Goal: Communication & Community: Participate in discussion

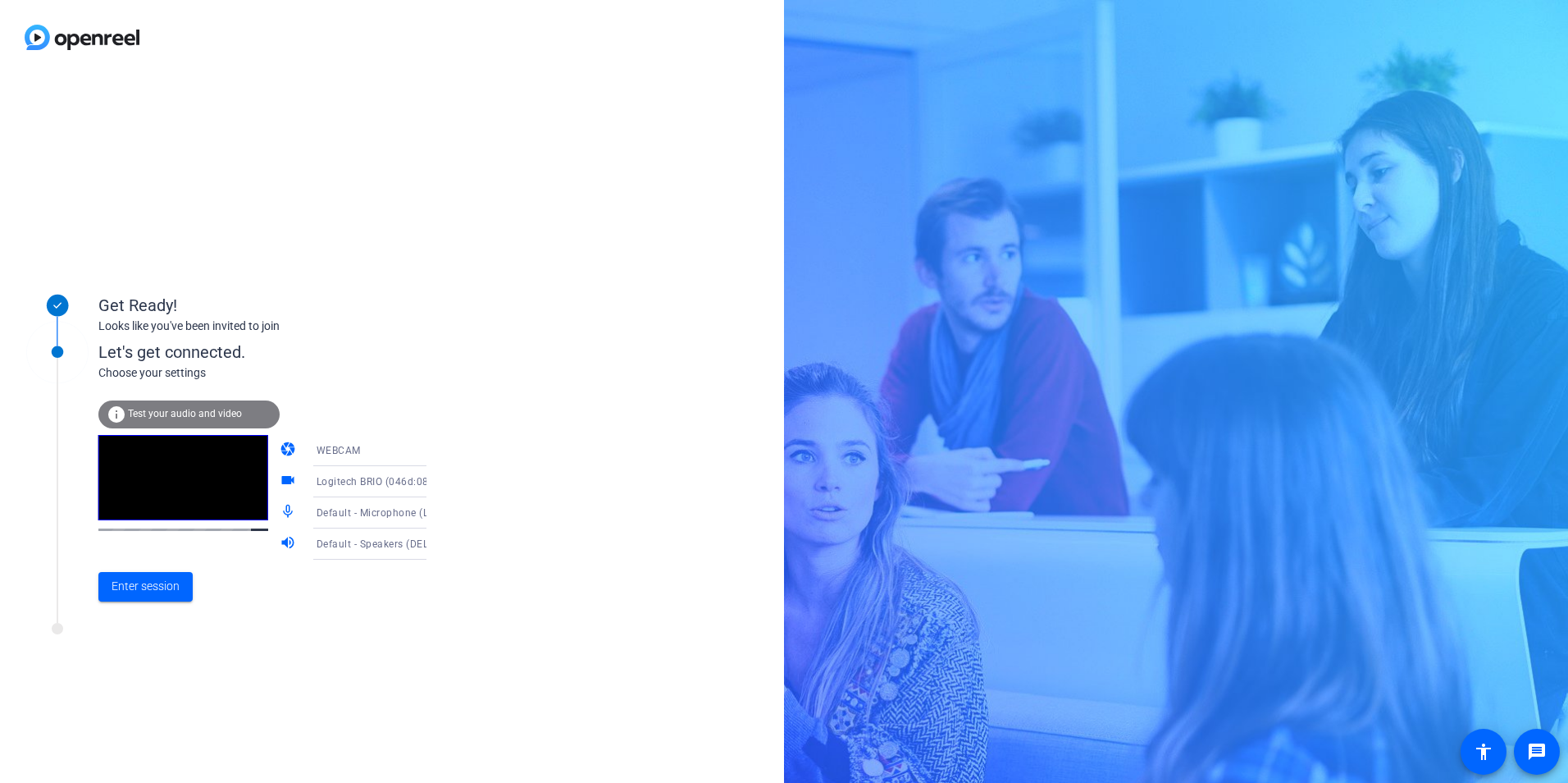
click at [131, 608] on div "Enter session" at bounding box center [279, 586] width 362 height 54
click at [154, 585] on span "Enter session" at bounding box center [145, 586] width 68 height 18
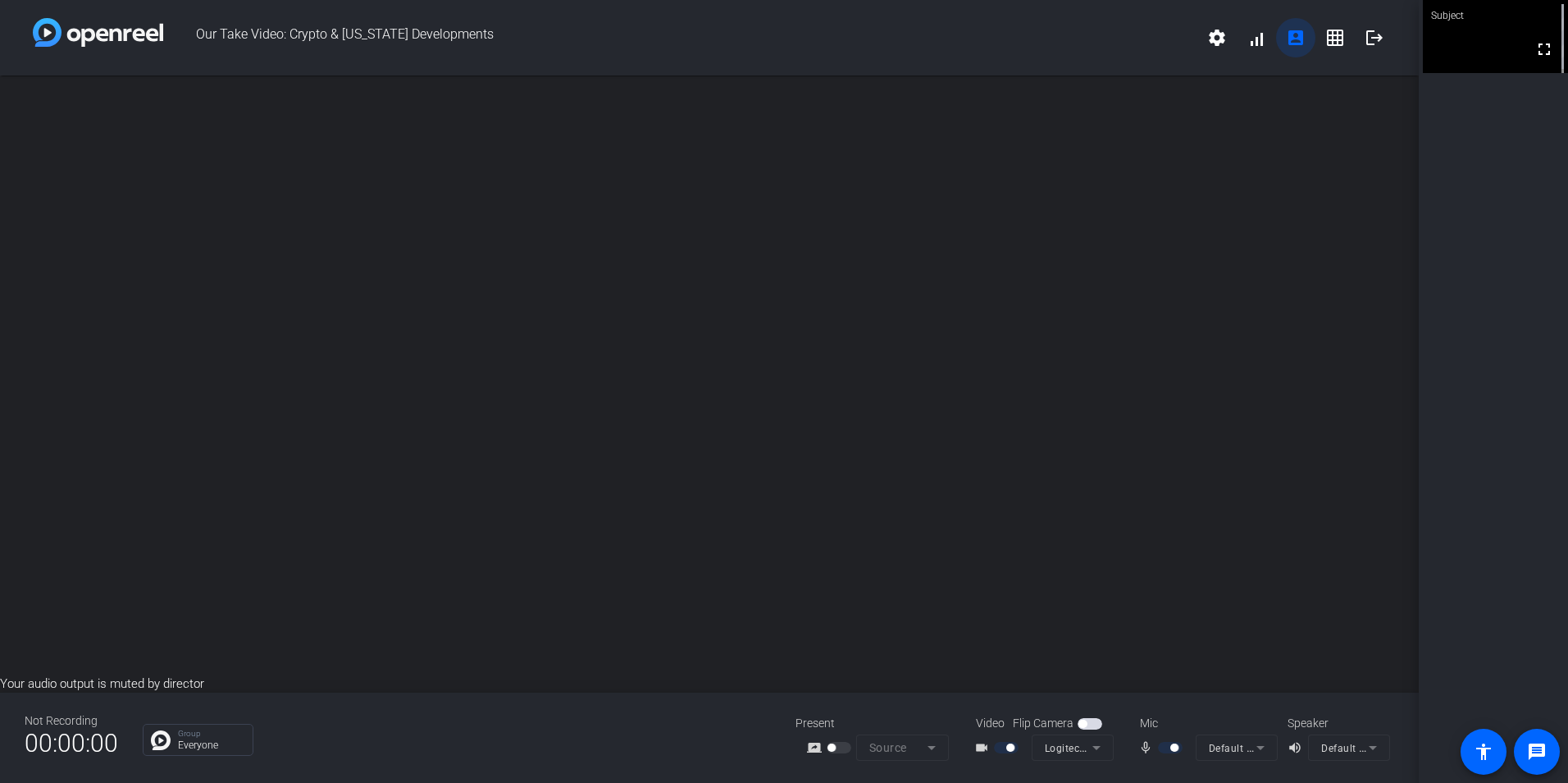
click at [1299, 48] on span at bounding box center [1296, 37] width 39 height 39
click at [1327, 32] on mat-icon "grid_on" at bounding box center [1335, 37] width 20 height 20
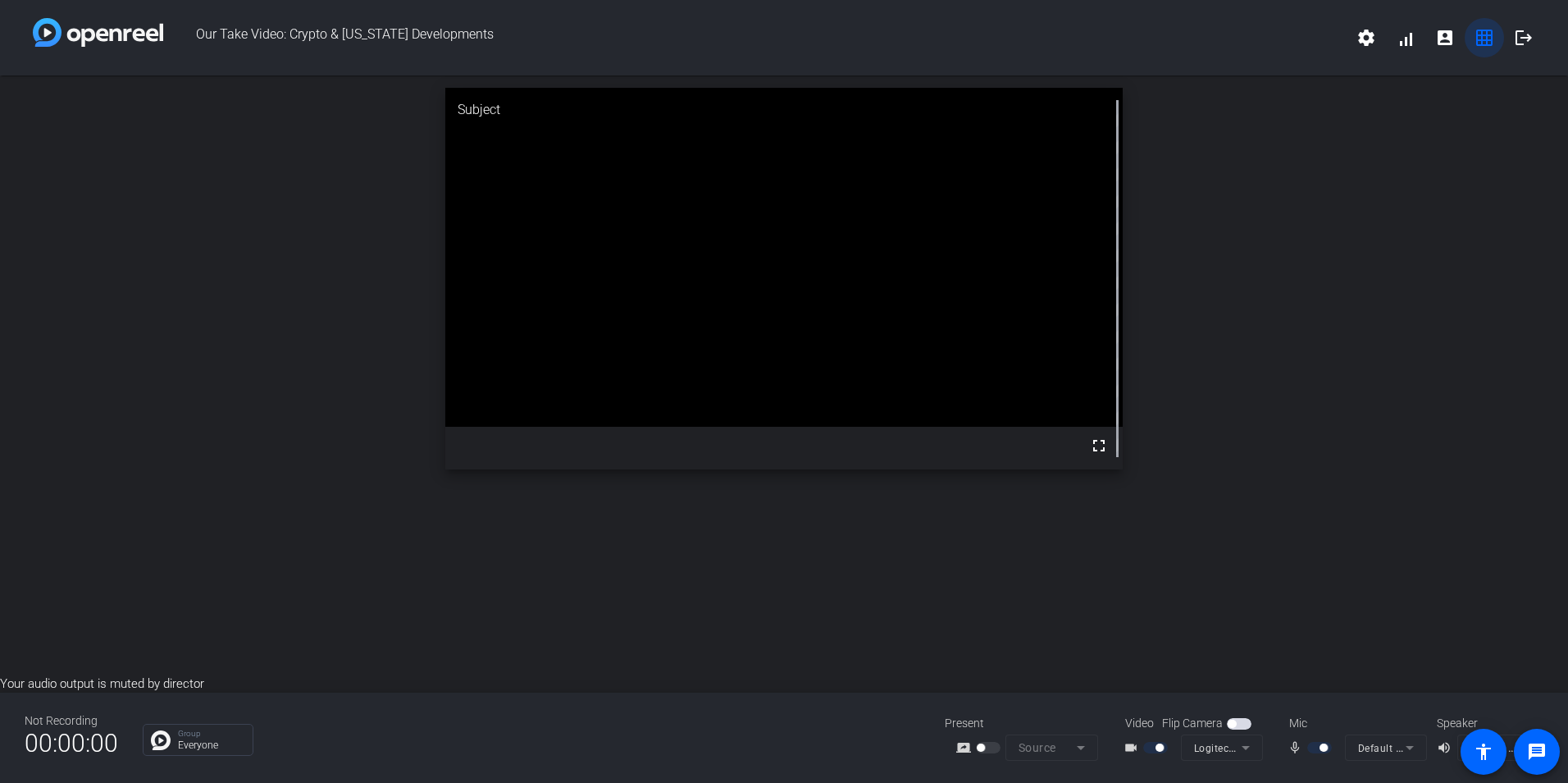
click at [1490, 44] on mat-icon "grid_on" at bounding box center [1484, 37] width 20 height 20
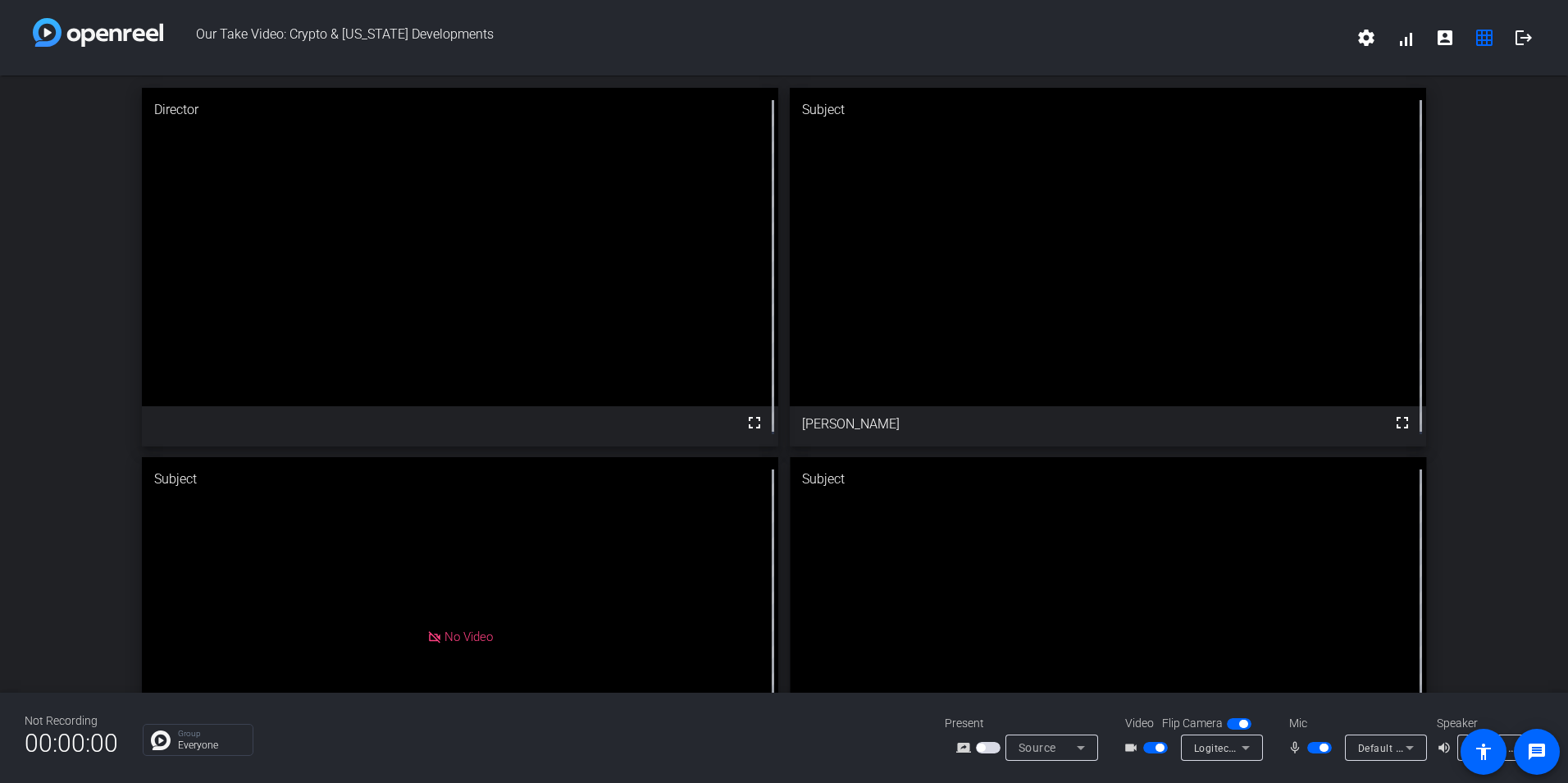
click at [1517, 400] on div "Director fullscreen Subject fullscreen [PERSON_NAME] Subject No Video [PERSON_N…" at bounding box center [784, 452] width 1568 height 753
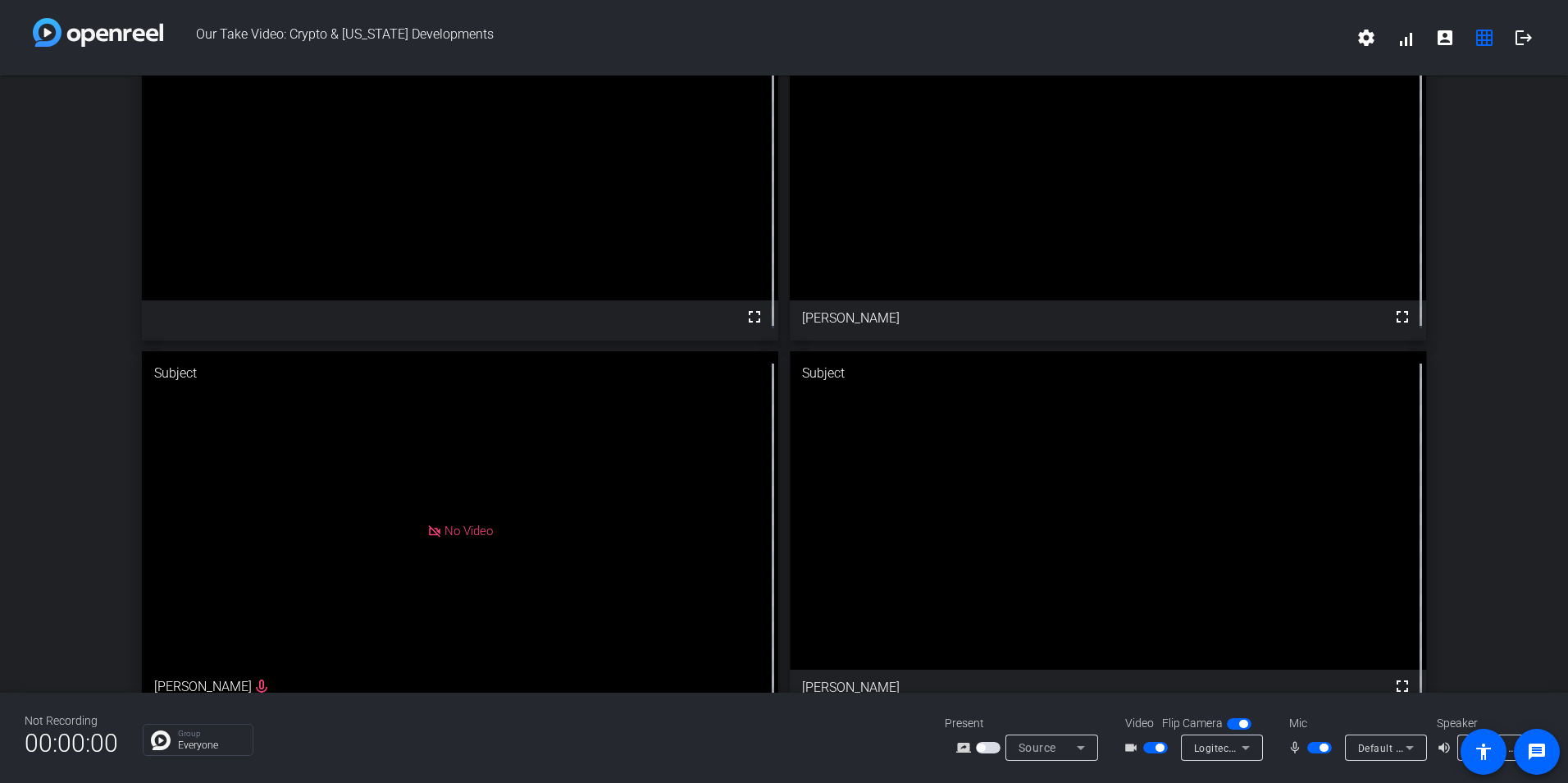
scroll to position [131, 0]
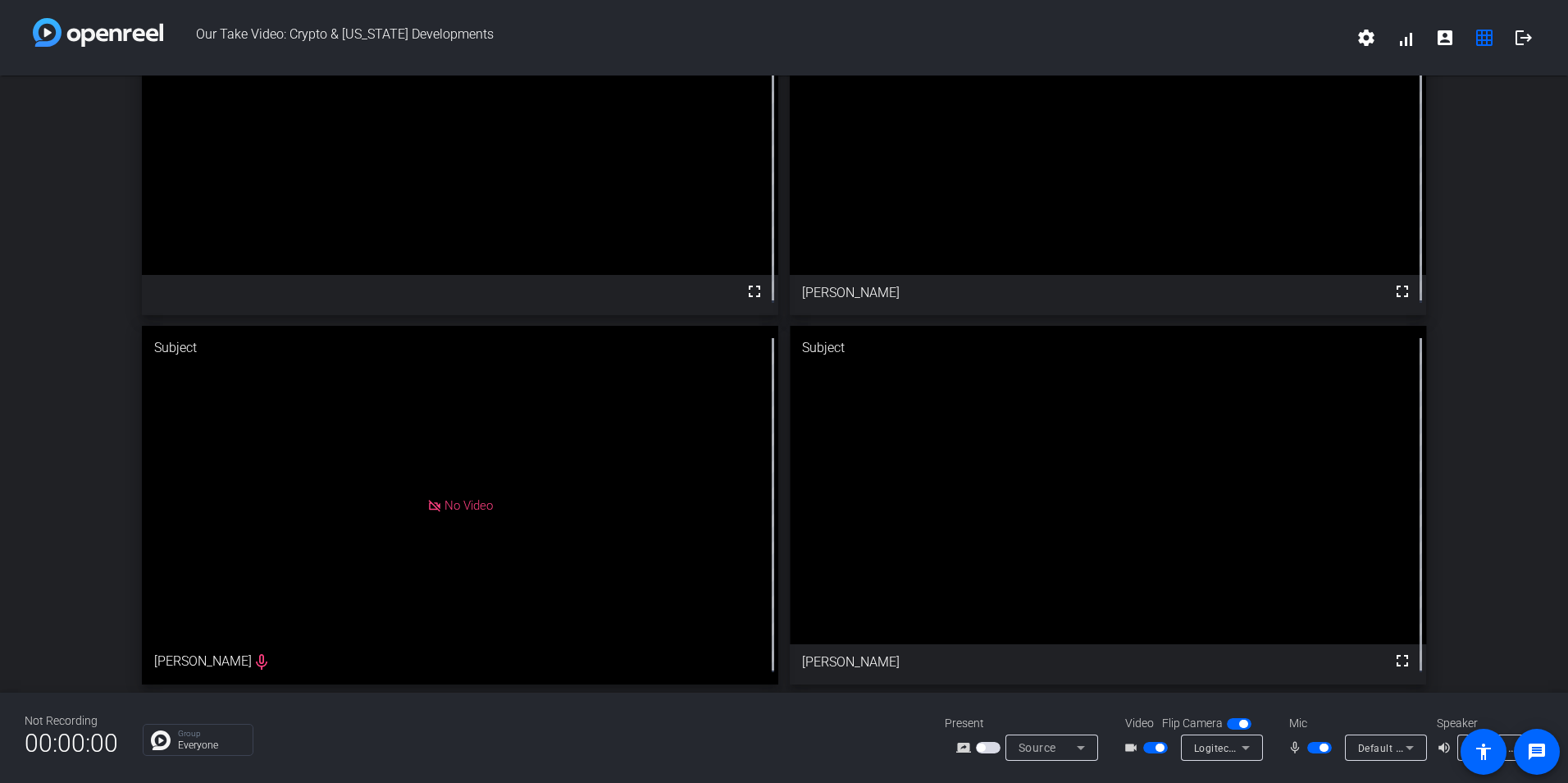
drag, startPoint x: 1400, startPoint y: 658, endPoint x: 1403, endPoint y: 719, distance: 61.1
click at [1399, 658] on mat-icon "fullscreen" at bounding box center [1403, 661] width 20 height 20
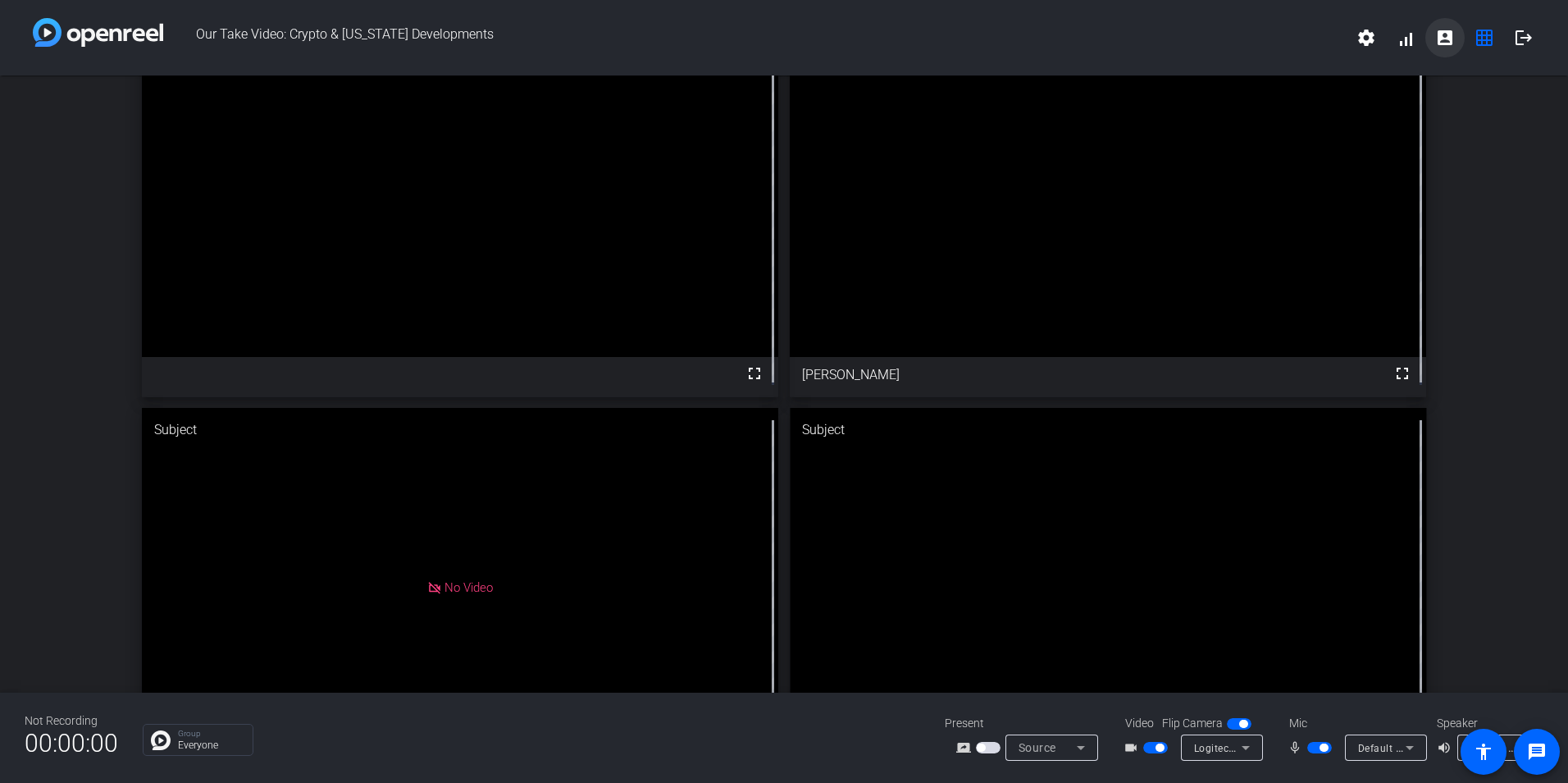
click at [1454, 47] on span at bounding box center [1445, 37] width 39 height 39
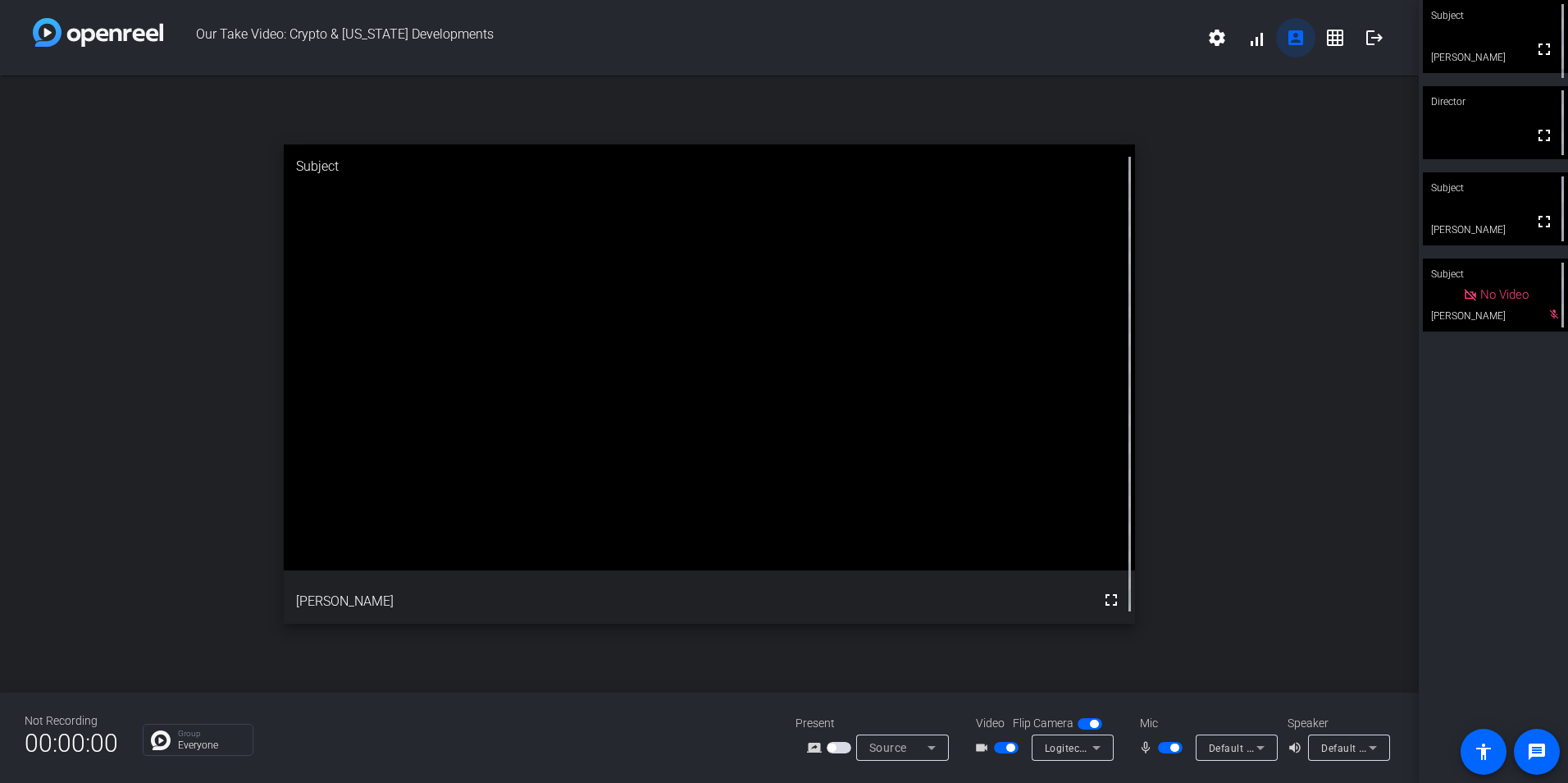
scroll to position [0, 0]
click at [1320, 345] on div "open_in_new Director fullscreen" at bounding box center [709, 384] width 1419 height 617
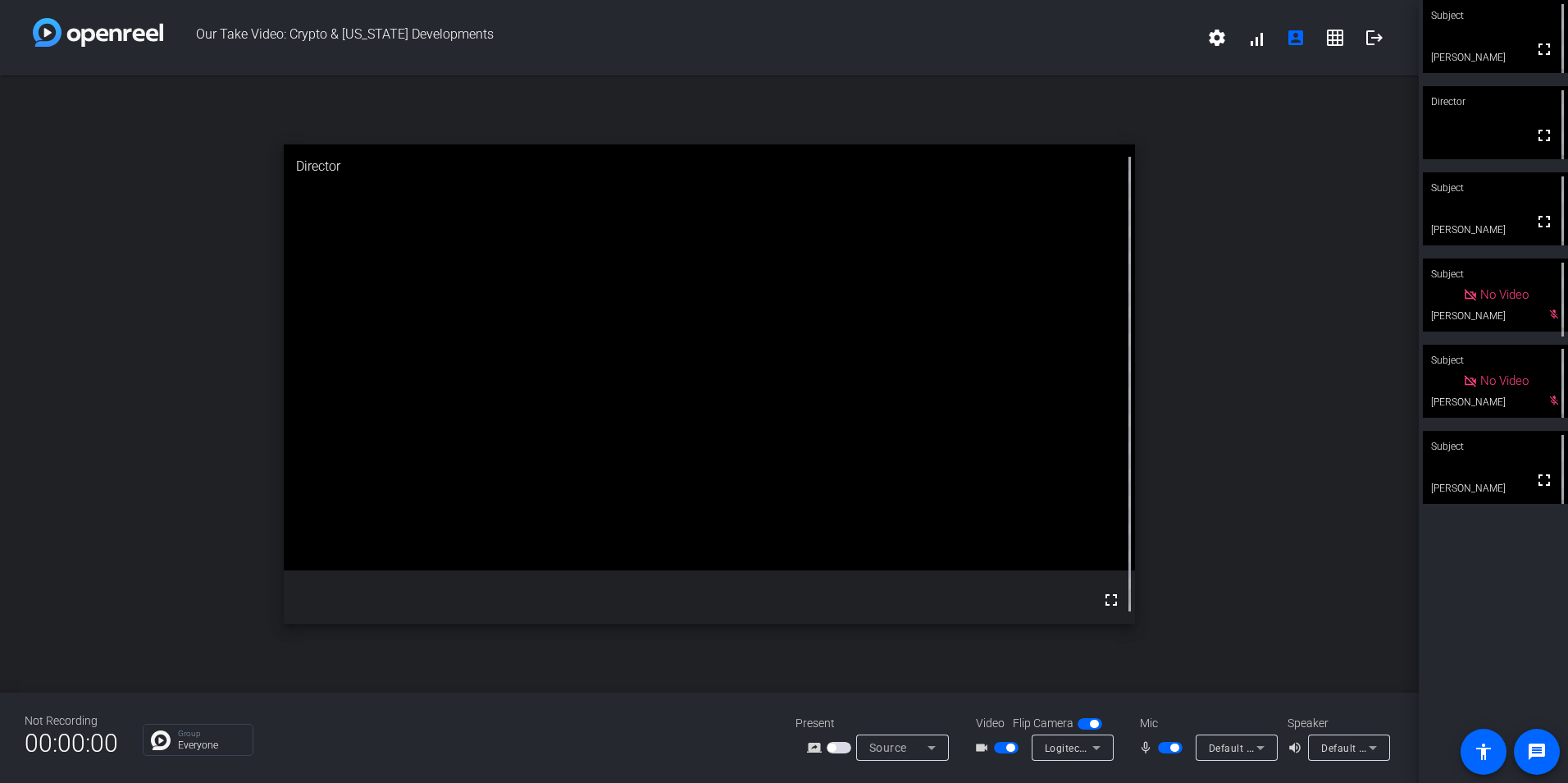
click at [194, 285] on div "open_in_new Director fullscreen" at bounding box center [709, 384] width 1419 height 617
click at [1341, 36] on mat-icon "grid_on" at bounding box center [1335, 37] width 20 height 20
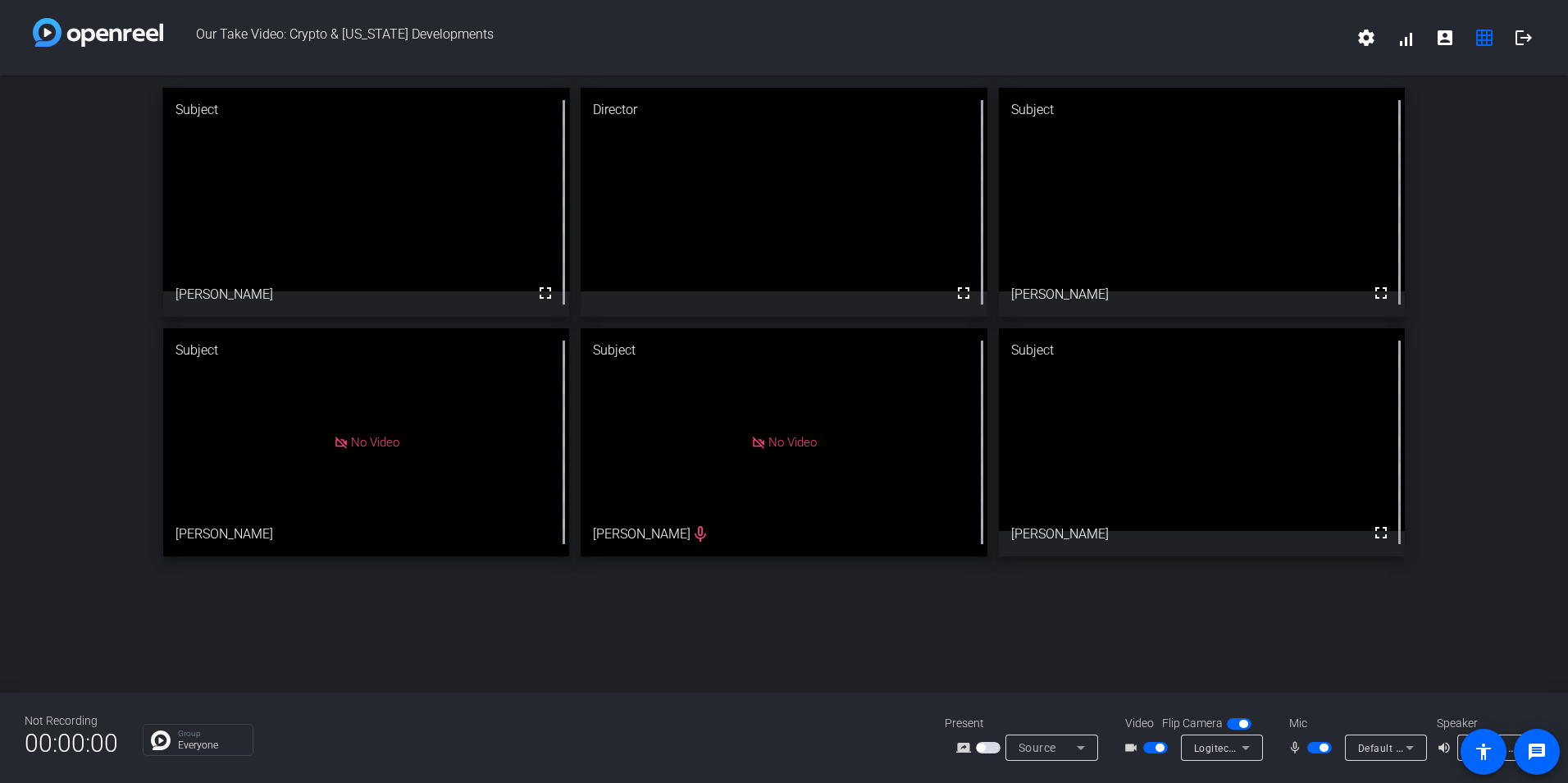
drag, startPoint x: 1338, startPoint y: 509, endPoint x: 454, endPoint y: 270, distance: 915.7
click at [659, 622] on div "Subject fullscreen [PERSON_NAME] Director fullscreen Subject fullscreen [PERSON…" at bounding box center [784, 384] width 1568 height 617
click at [1508, 426] on div "Subject fullscreen [PERSON_NAME] Director fullscreen Subject fullscreen [PERSON…" at bounding box center [784, 322] width 1568 height 493
click at [1508, 425] on div "Subject fullscreen [PERSON_NAME] Director fullscreen Subject fullscreen [PERSON…" at bounding box center [784, 322] width 1568 height 493
click at [1531, 195] on div "Subject fullscreen [PERSON_NAME] Director fullscreen Subject fullscreen [PERSON…" at bounding box center [784, 322] width 1568 height 493
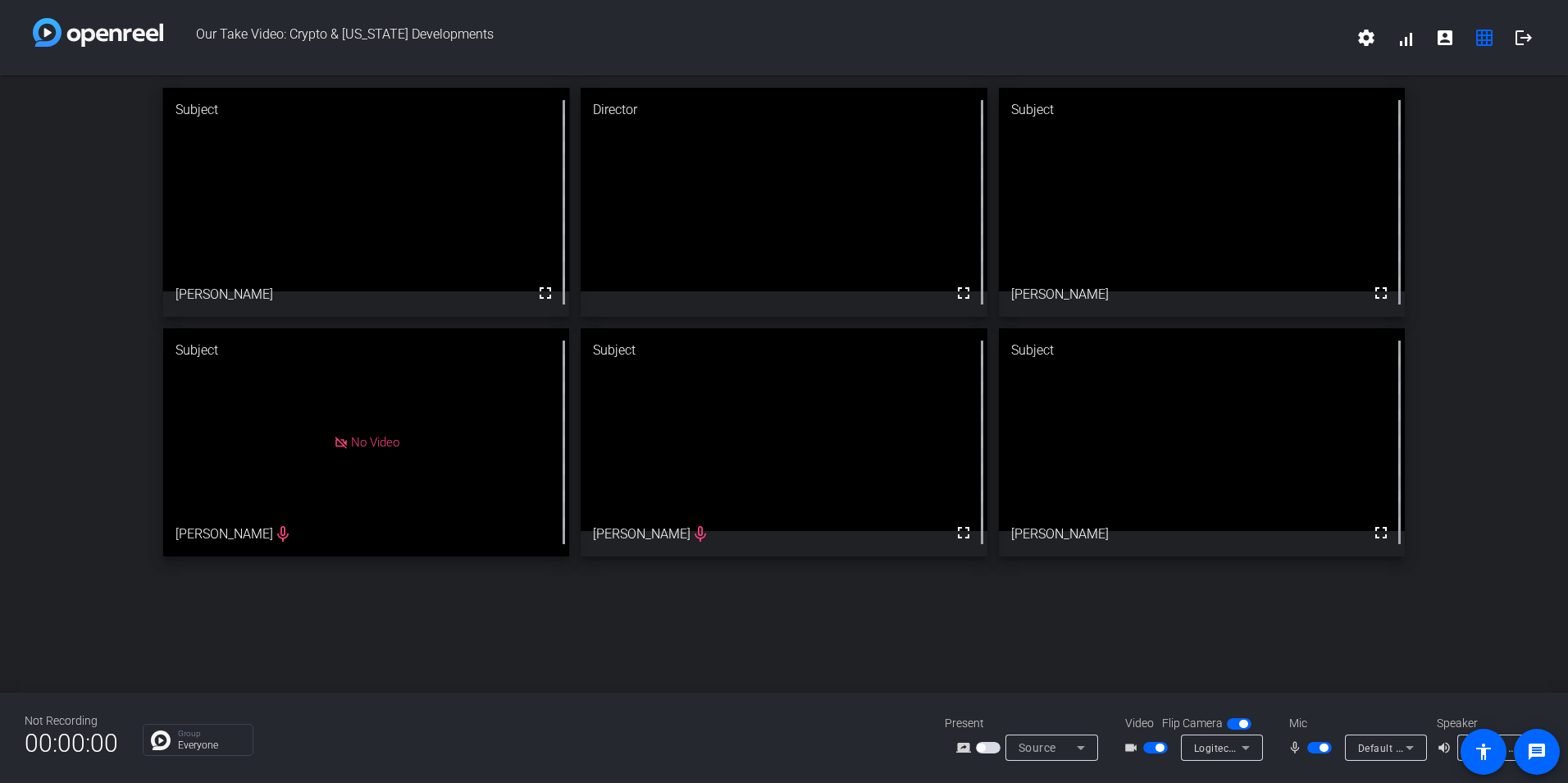
click at [1315, 751] on span "button" at bounding box center [1319, 748] width 25 height 12
click at [1315, 751] on span "button" at bounding box center [1312, 748] width 8 height 8
click at [1503, 406] on div "Subject fullscreen [PERSON_NAME] Director fullscreen Subject fullscreen [PERSON…" at bounding box center [784, 322] width 1568 height 493
click at [631, 686] on div "Subject fullscreen [PERSON_NAME] Director fullscreen Subject fullscreen [PERSON…" at bounding box center [784, 384] width 1568 height 617
click at [87, 403] on div "Subject fullscreen [PERSON_NAME] Director fullscreen Subject fullscreen [PERSON…" at bounding box center [784, 322] width 1568 height 493
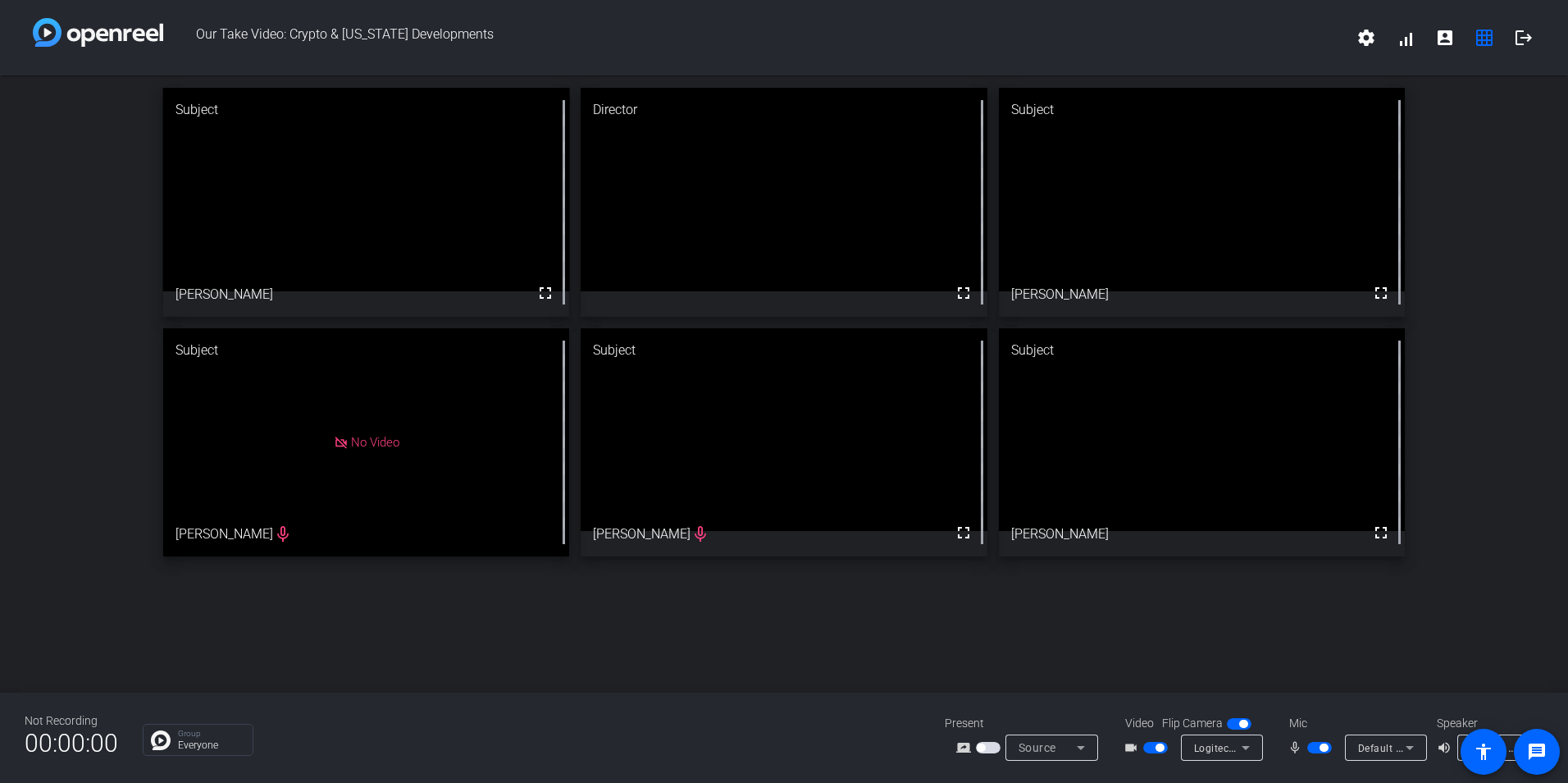
click at [87, 403] on div "Subject fullscreen [PERSON_NAME] Director fullscreen Subject fullscreen [PERSON…" at bounding box center [784, 322] width 1568 height 493
click at [87, 401] on div "Subject fullscreen [PERSON_NAME] Director fullscreen Subject fullscreen [PERSON…" at bounding box center [784, 322] width 1568 height 493
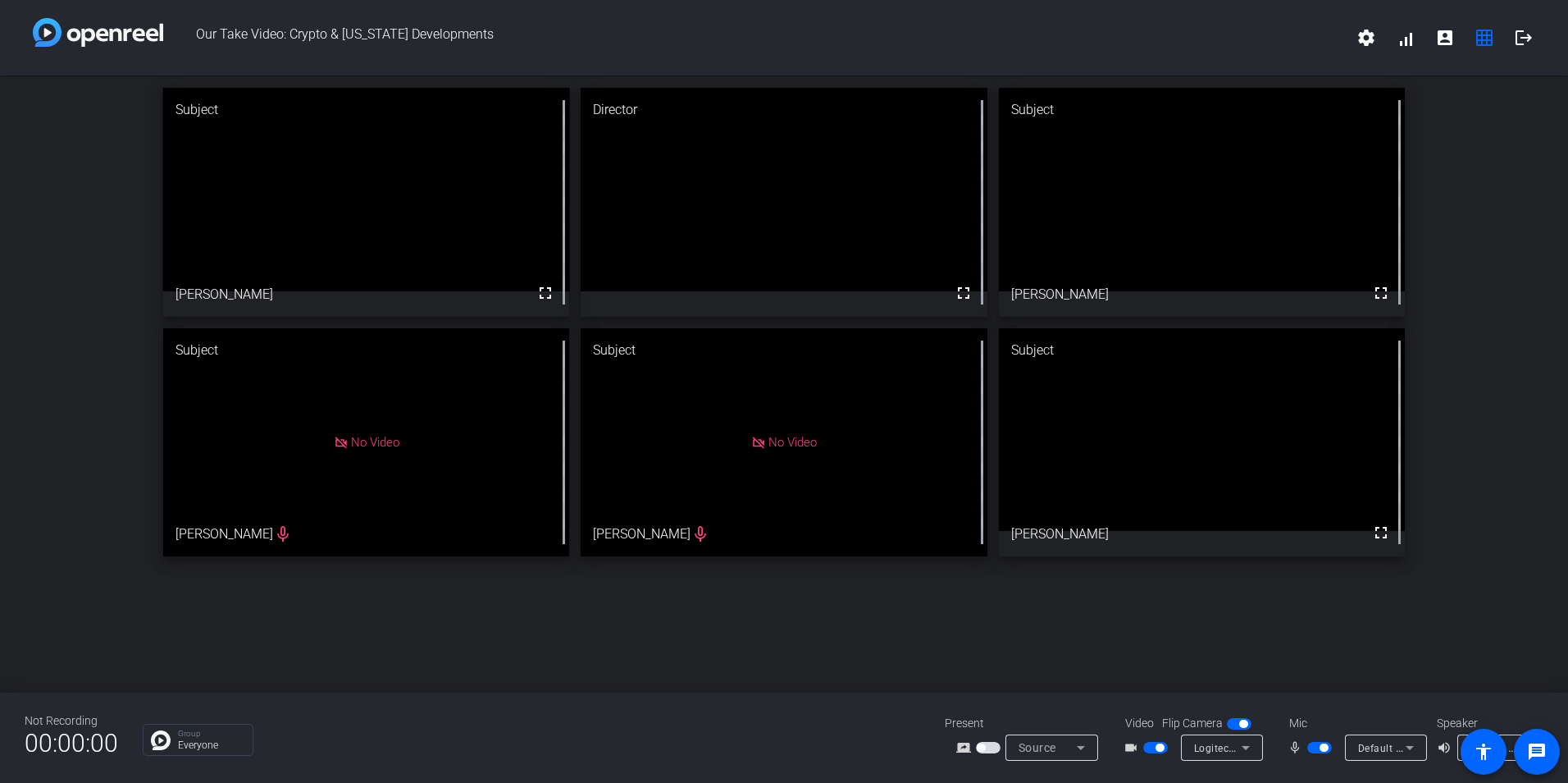
click at [106, 173] on div "Subject fullscreen [PERSON_NAME] Director fullscreen Subject fullscreen [PERSON…" at bounding box center [784, 322] width 1568 height 493
click at [83, 370] on div "Subject fullscreen [PERSON_NAME] Director fullscreen Subject fullscreen [PERSON…" at bounding box center [784, 322] width 1568 height 493
click at [681, 669] on div "Subject fullscreen [PERSON_NAME] Director fullscreen Subject fullscreen [PERSON…" at bounding box center [784, 384] width 1568 height 617
click at [680, 669] on div "Subject fullscreen [PERSON_NAME] Director fullscreen Subject fullscreen [PERSON…" at bounding box center [784, 384] width 1568 height 617
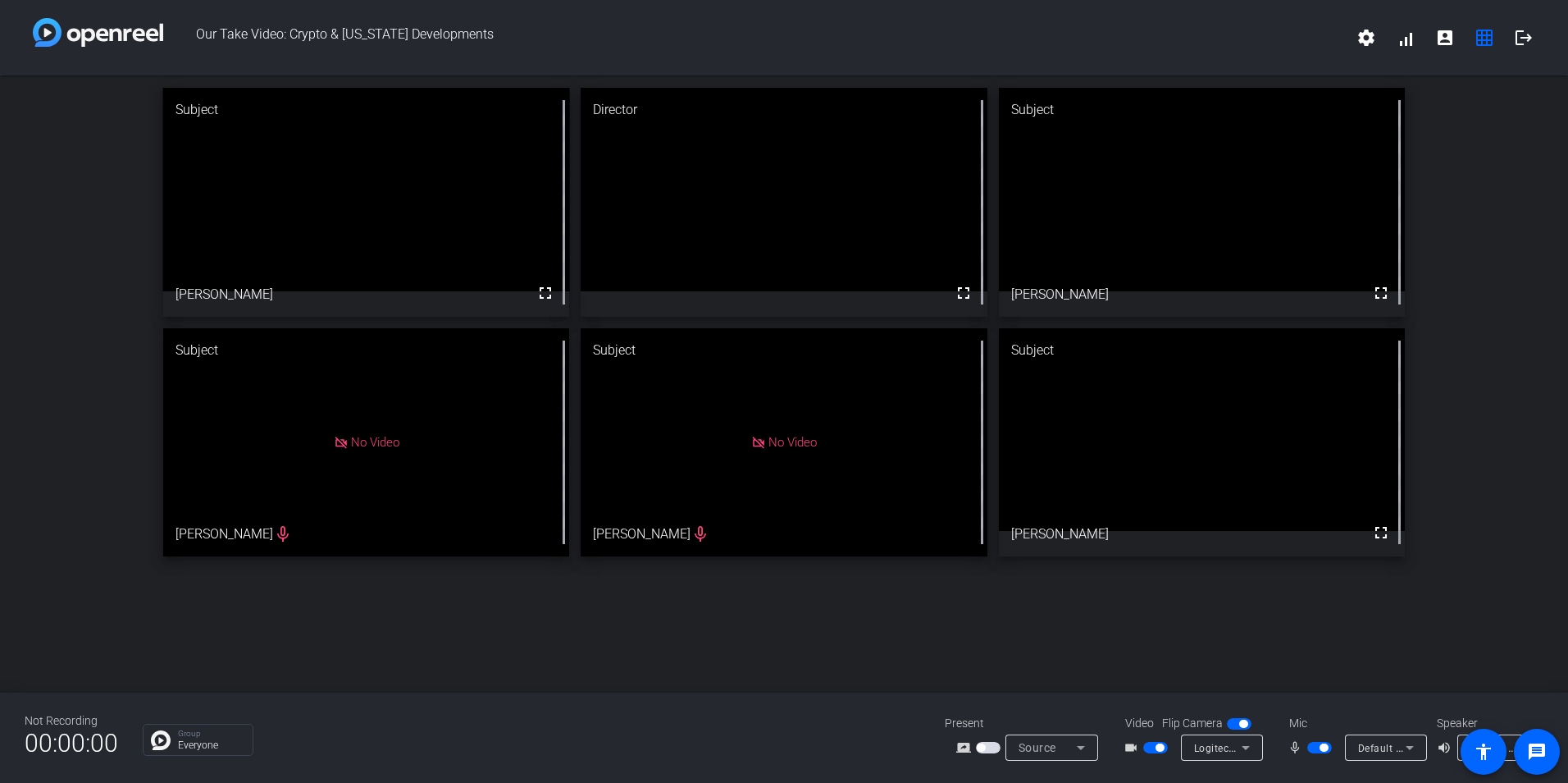
click at [1013, 646] on div "Subject fullscreen [PERSON_NAME] Director fullscreen Subject fullscreen [PERSON…" at bounding box center [784, 384] width 1568 height 617
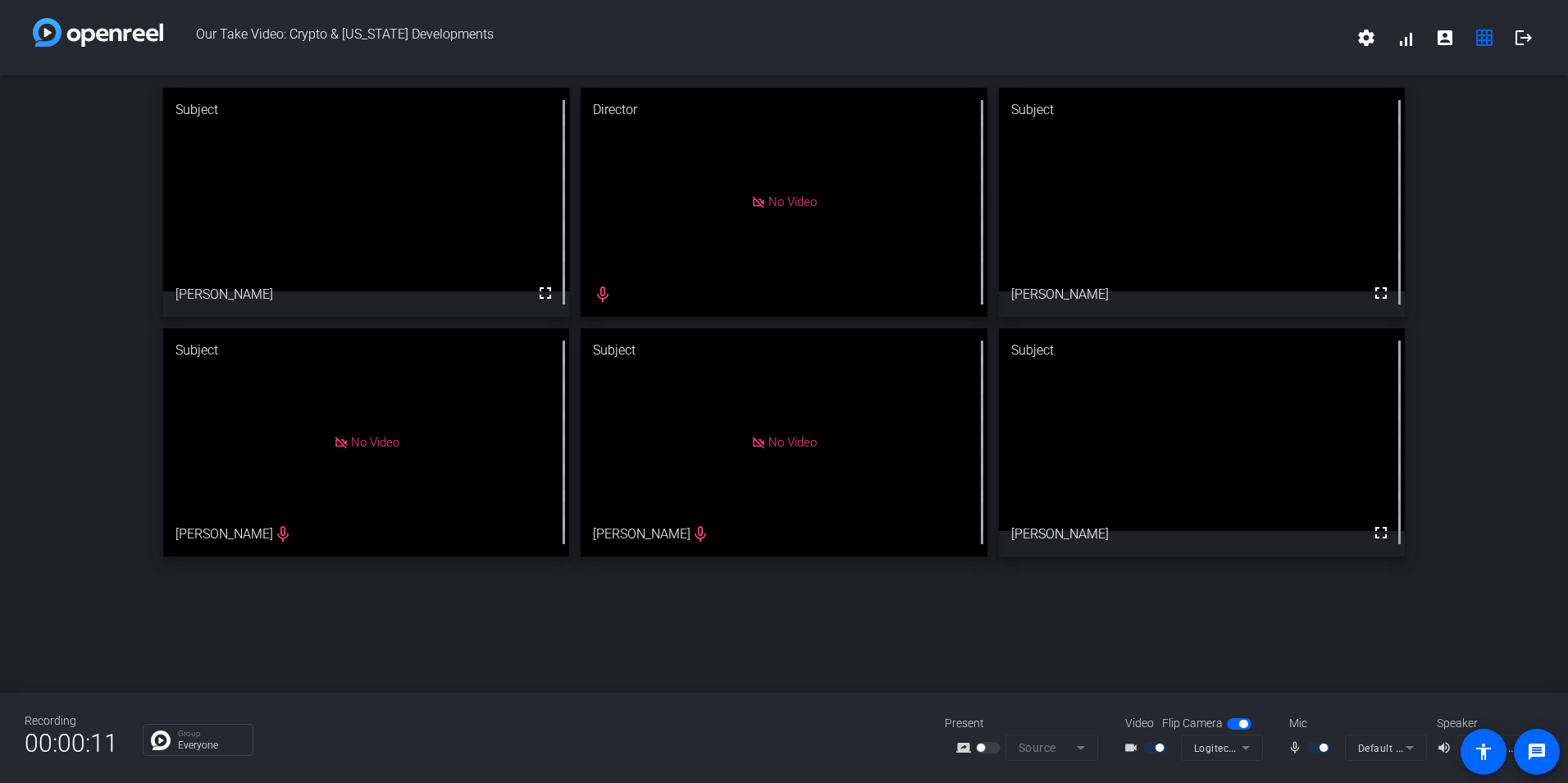
click at [96, 500] on div "Subject fullscreen [PERSON_NAME] Director No Video mic_none Subject fullscreen …" at bounding box center [784, 322] width 1568 height 493
click at [1317, 748] on div at bounding box center [1321, 748] width 28 height 12
click at [1293, 741] on mat-icon "mic_none" at bounding box center [1298, 748] width 20 height 20
click at [1288, 748] on mat-icon "mic_none" at bounding box center [1298, 748] width 20 height 20
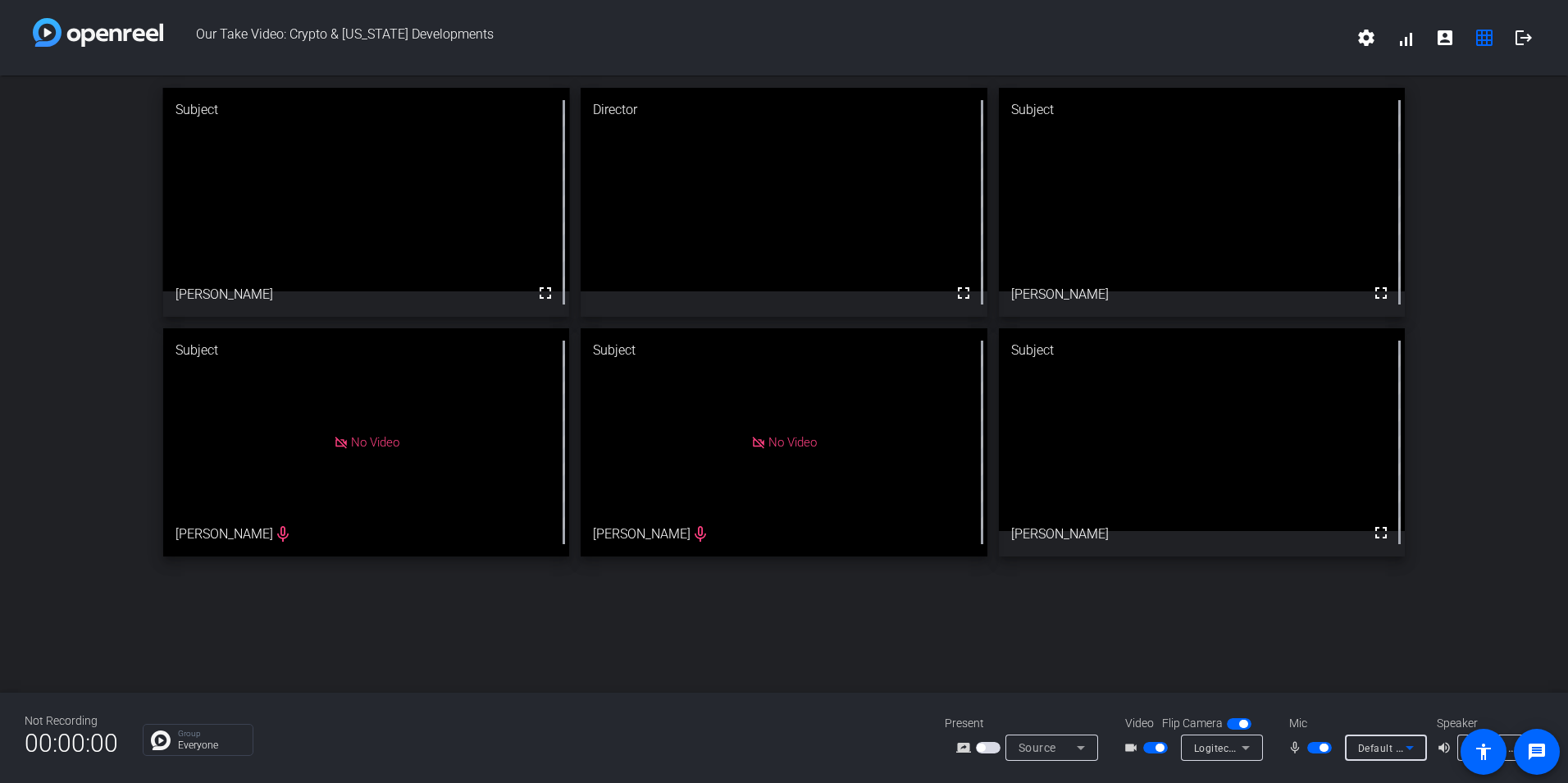
click at [1388, 751] on span "Default - Microphone (Logitech BRIO) (046d:085e)" at bounding box center [1478, 747] width 238 height 13
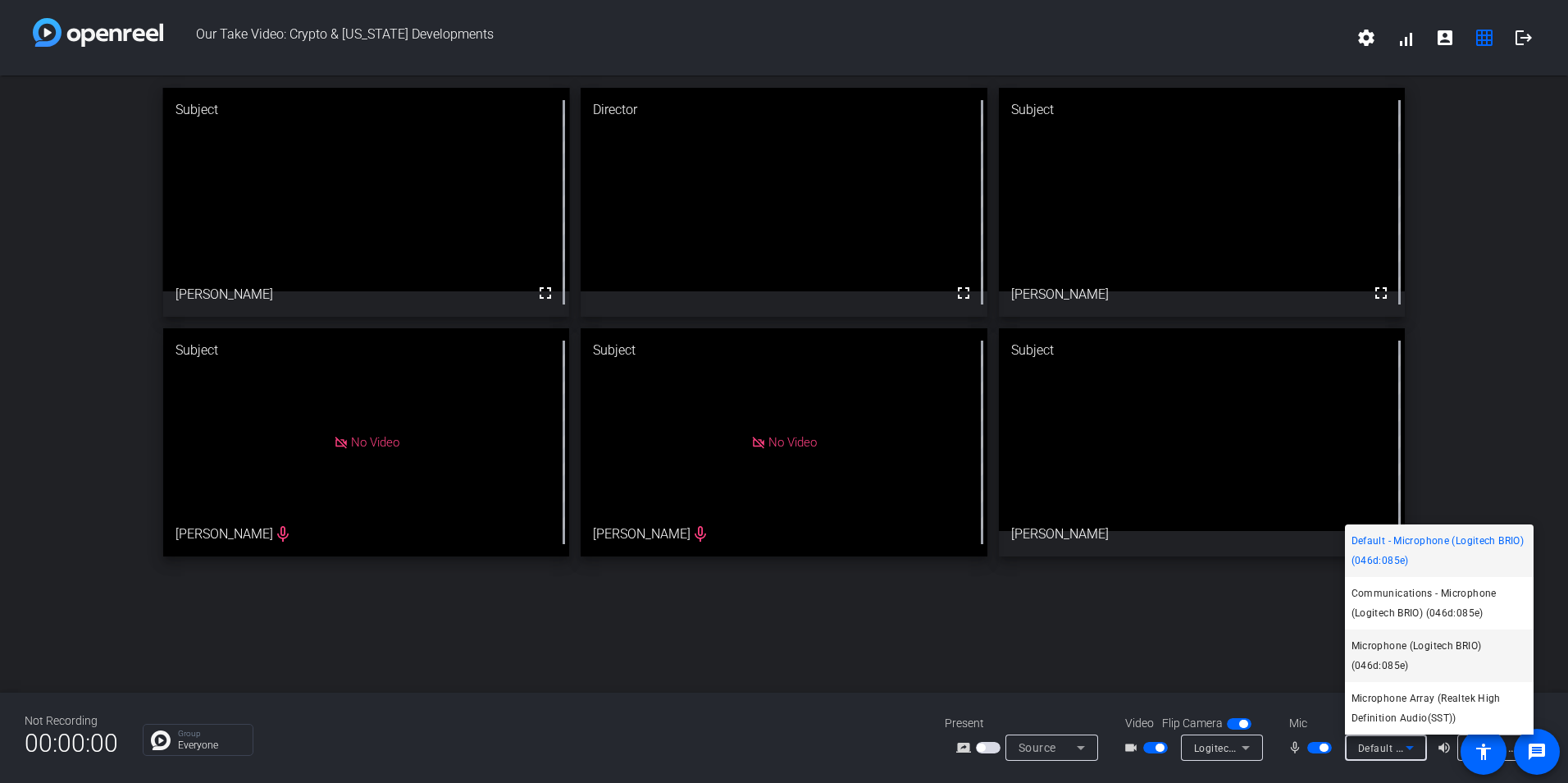
click at [1416, 661] on span "Microphone (Logitech BRIO) (046d:085e)" at bounding box center [1439, 656] width 176 height 39
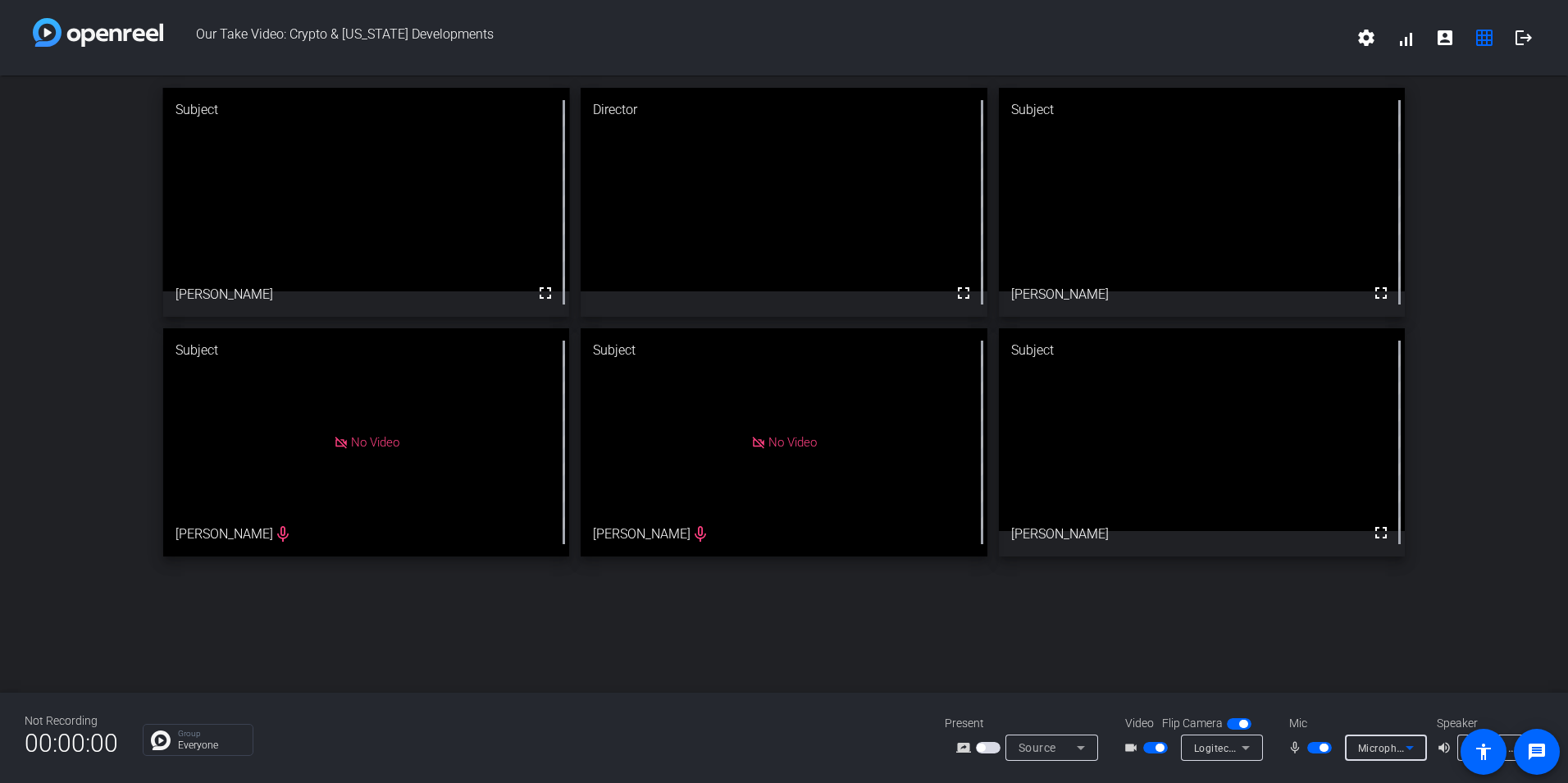
click at [1371, 751] on span "Microphone (Logitech BRIO) (046d:085e)" at bounding box center [1456, 747] width 195 height 13
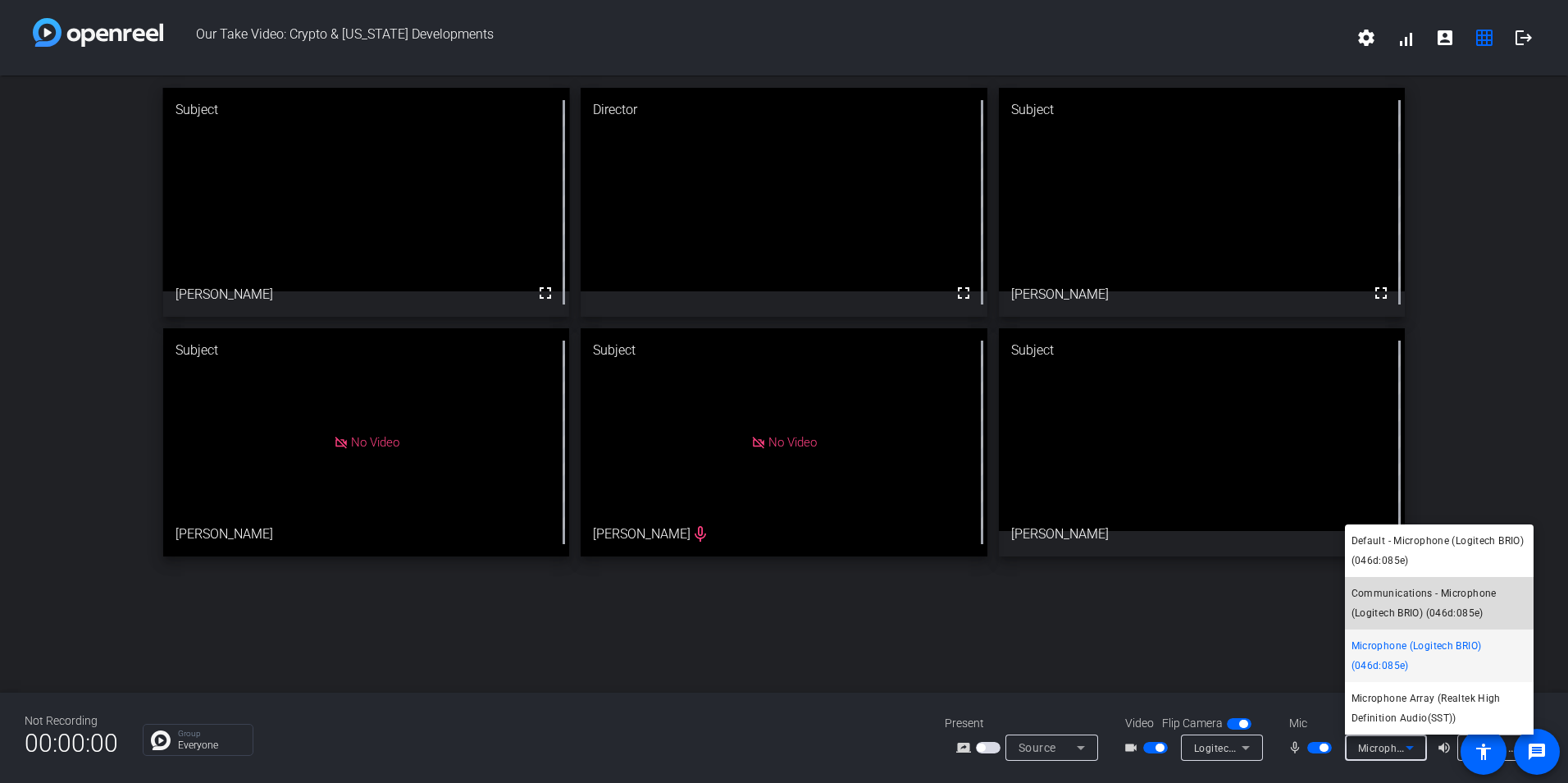
click at [1416, 597] on span "Communications - Microphone (Logitech BRIO) (046d:085e)" at bounding box center [1439, 603] width 176 height 39
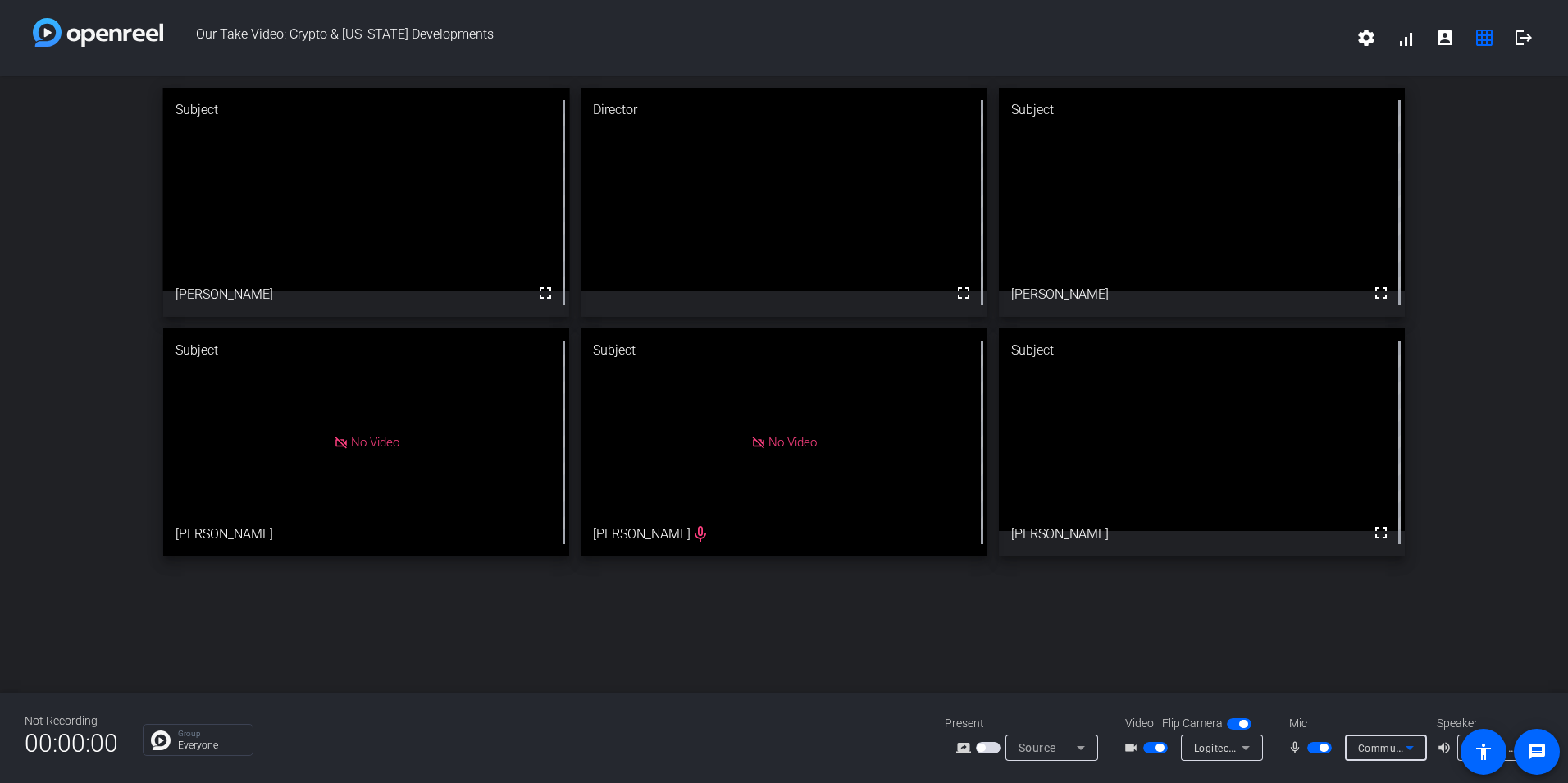
click at [1403, 752] on icon at bounding box center [1410, 748] width 20 height 20
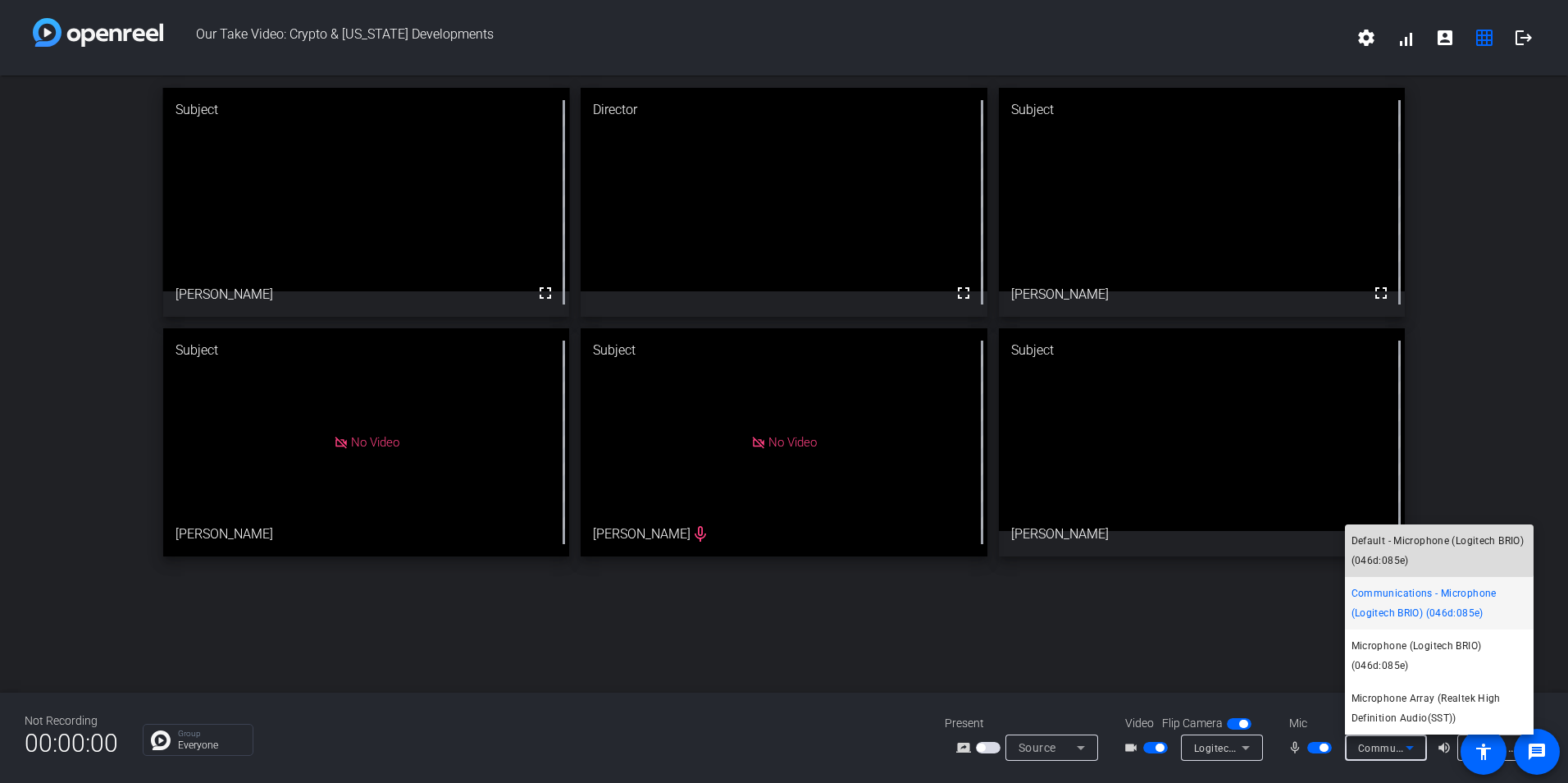
click at [1411, 537] on span "Default - Microphone (Logitech BRIO) (046d:085e)" at bounding box center [1439, 551] width 176 height 39
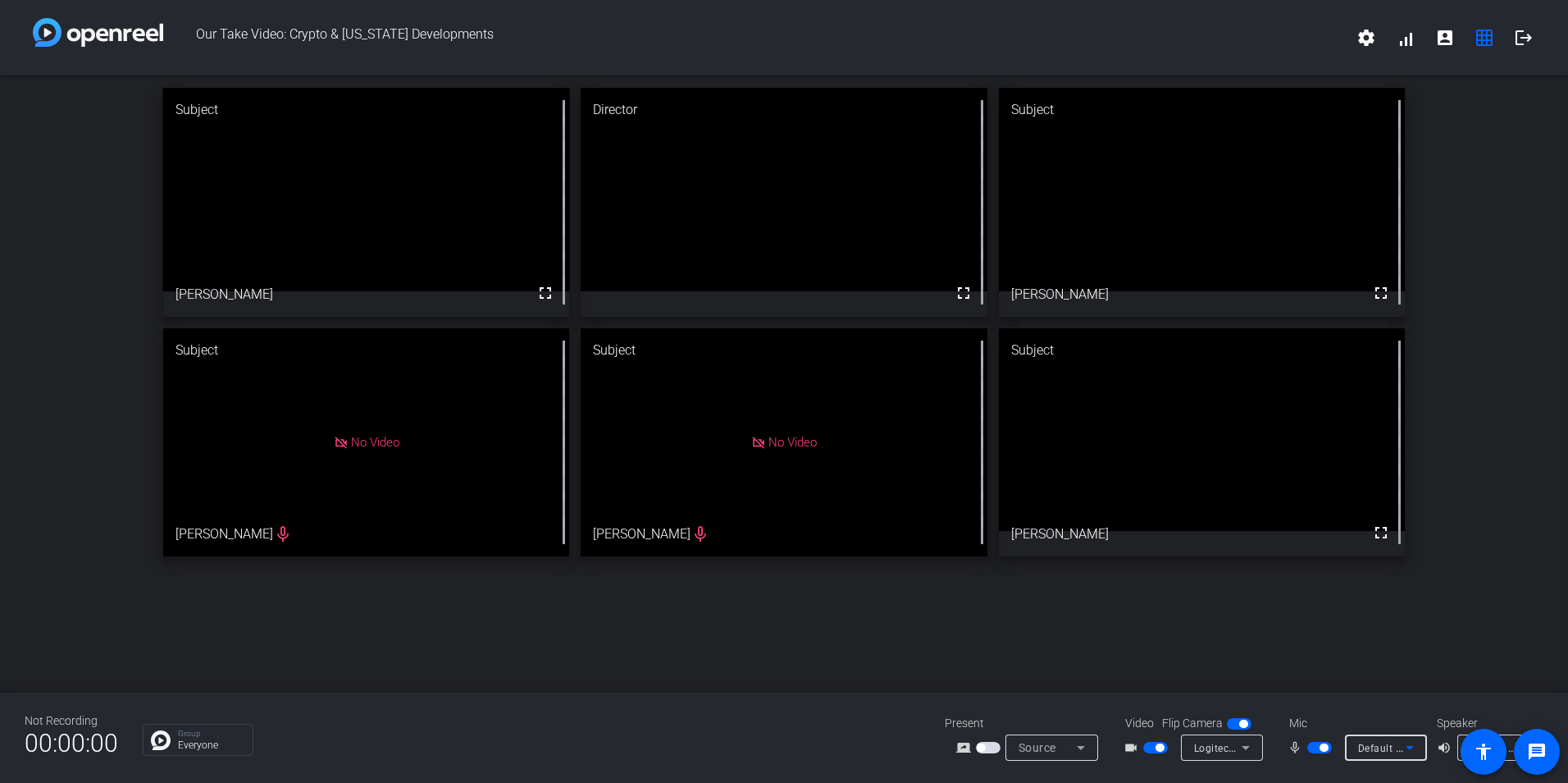
click at [1442, 664] on div "Subject fullscreen [PERSON_NAME] Director fullscreen Subject fullscreen [PERSON…" at bounding box center [784, 384] width 1568 height 617
click at [1526, 700] on div "Not Recording 00:00:00 Group Everyone Present screen_share_outline Source Video…" at bounding box center [784, 738] width 1568 height 90
click at [1458, 749] on div "Default - Speakers (DELL Slim Soundbar SB521A) (413c:a510)" at bounding box center [1498, 748] width 82 height 27
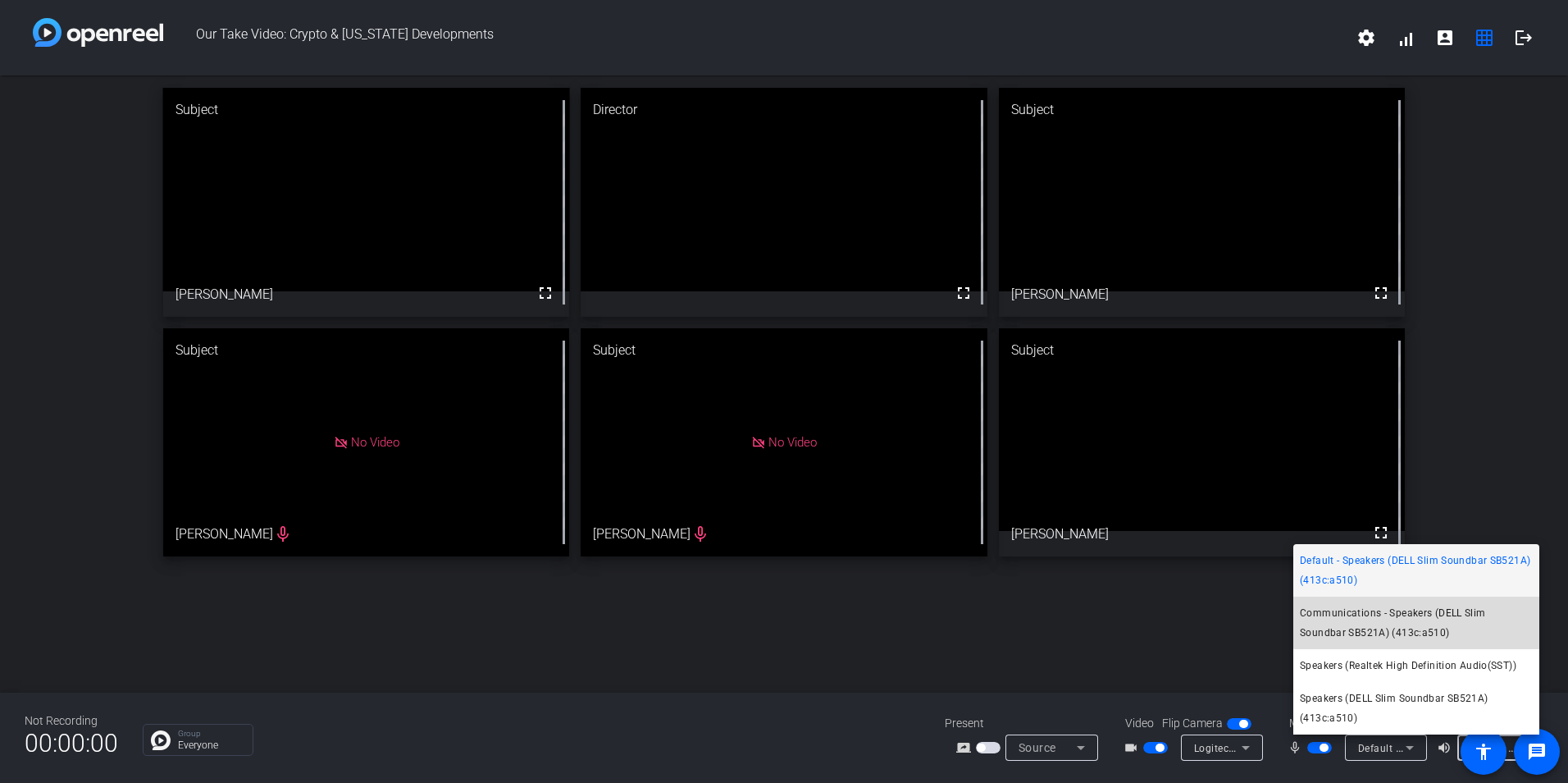
click at [1421, 622] on span "Communications - Speakers (DELL Slim Soundbar SB521A) (413c:a510)" at bounding box center [1416, 623] width 233 height 39
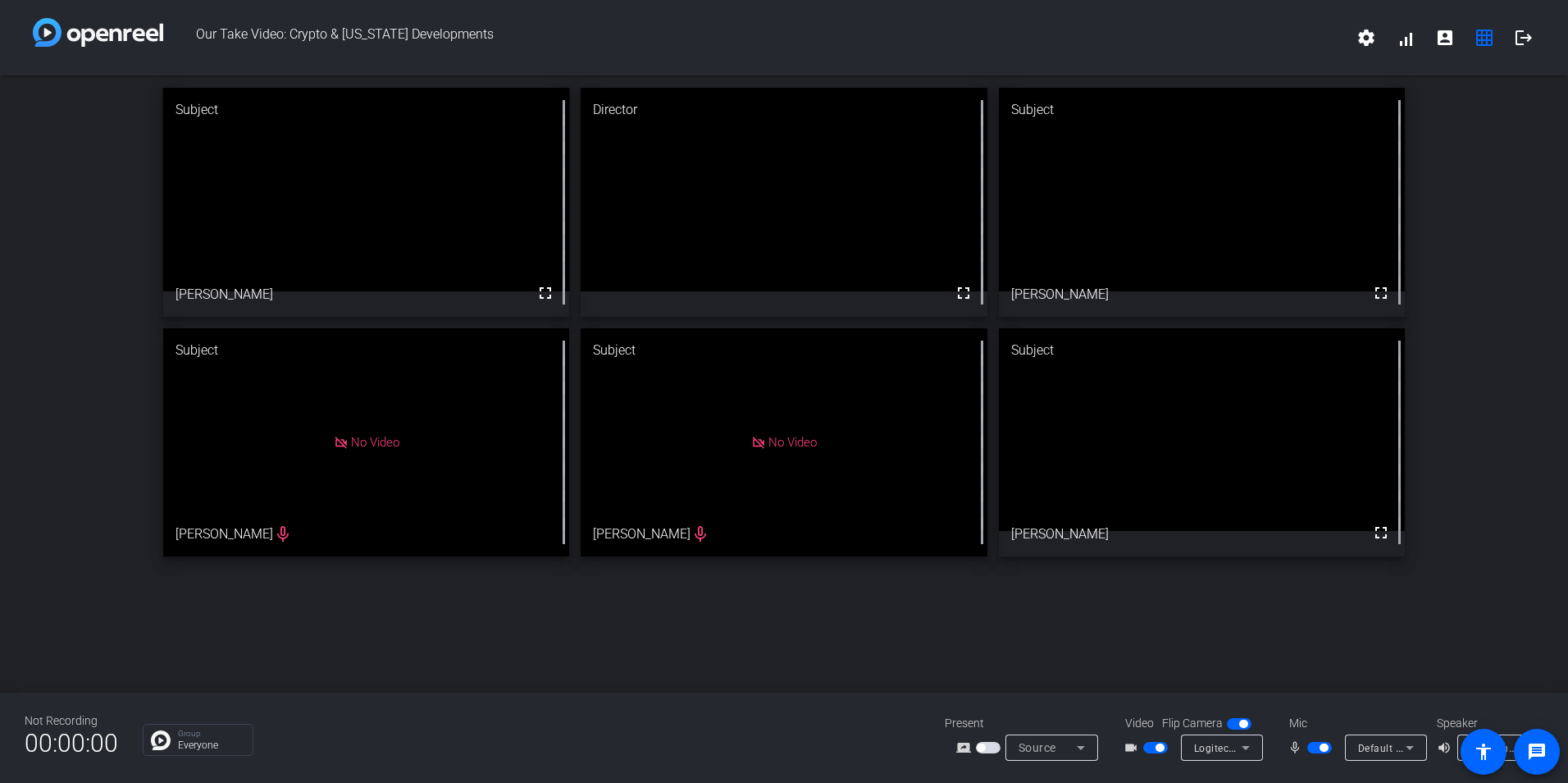
click at [1287, 660] on div "Subject fullscreen [PERSON_NAME] Director fullscreen Subject fullscreen [PERSON…" at bounding box center [784, 384] width 1568 height 617
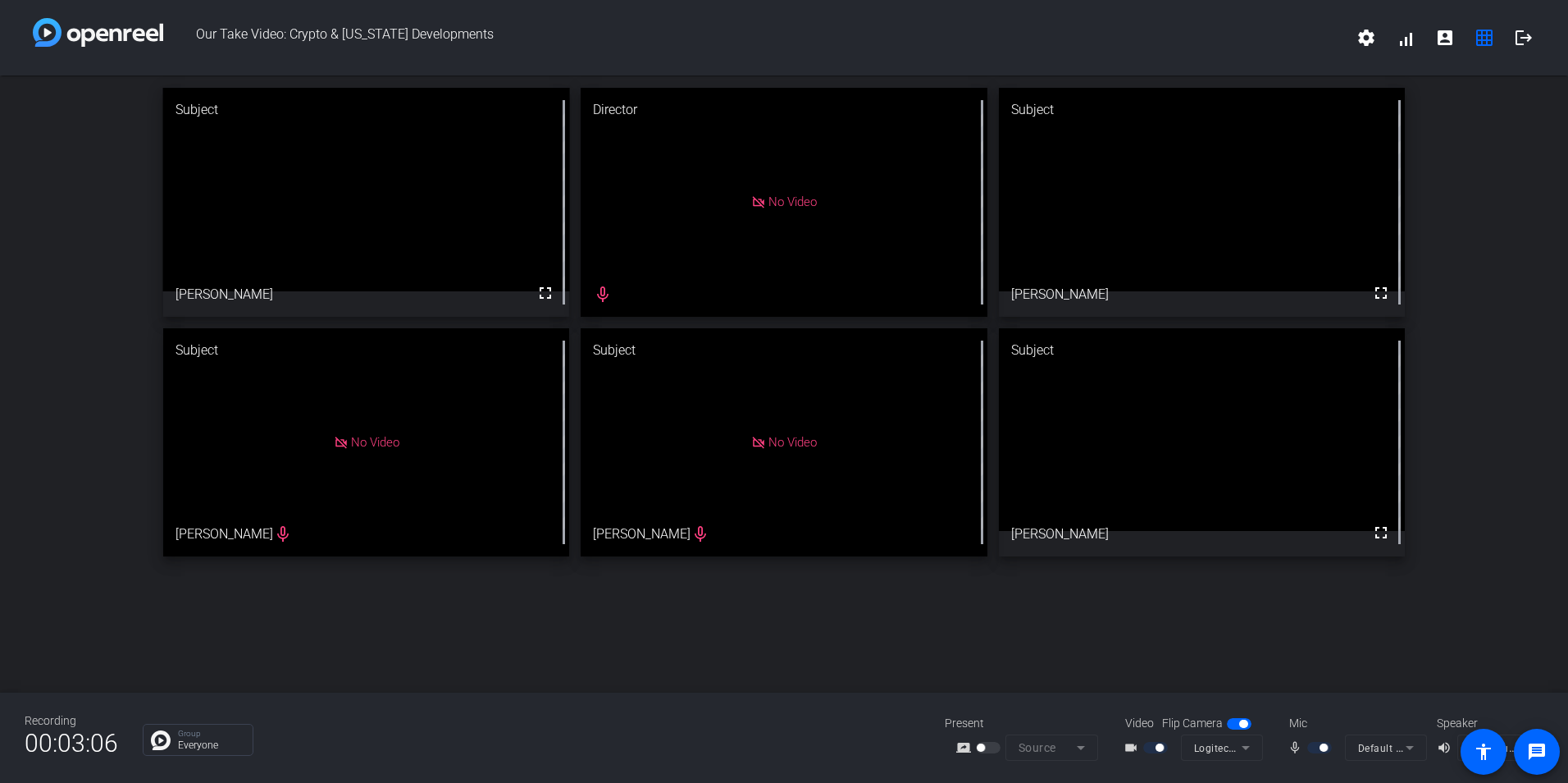
click at [127, 462] on div "Subject fullscreen [PERSON_NAME] Director No Video mic_none Subject fullscreen …" at bounding box center [784, 322] width 1568 height 493
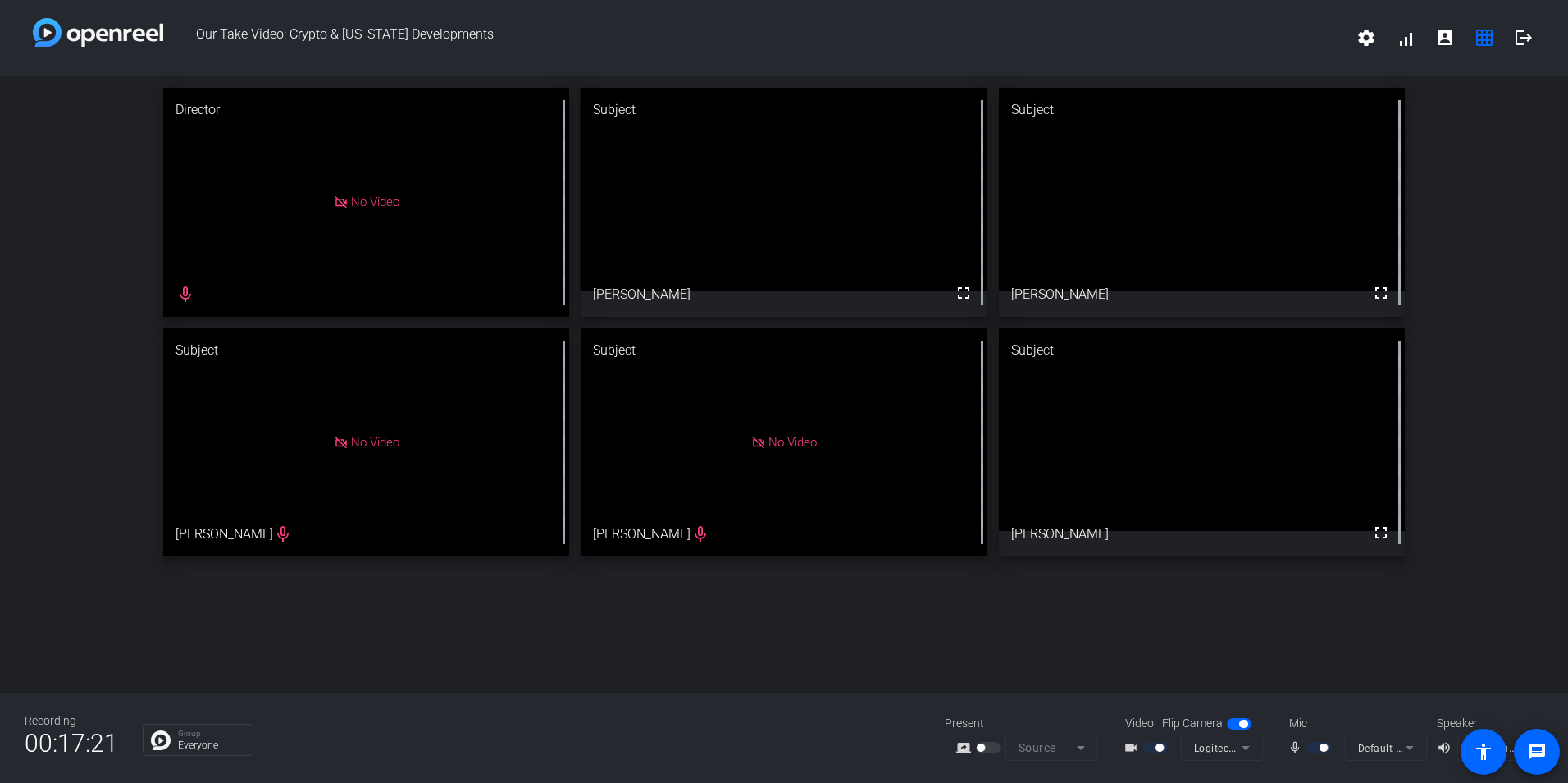
drag, startPoint x: 282, startPoint y: 238, endPoint x: 679, endPoint y: 229, distance: 397.1
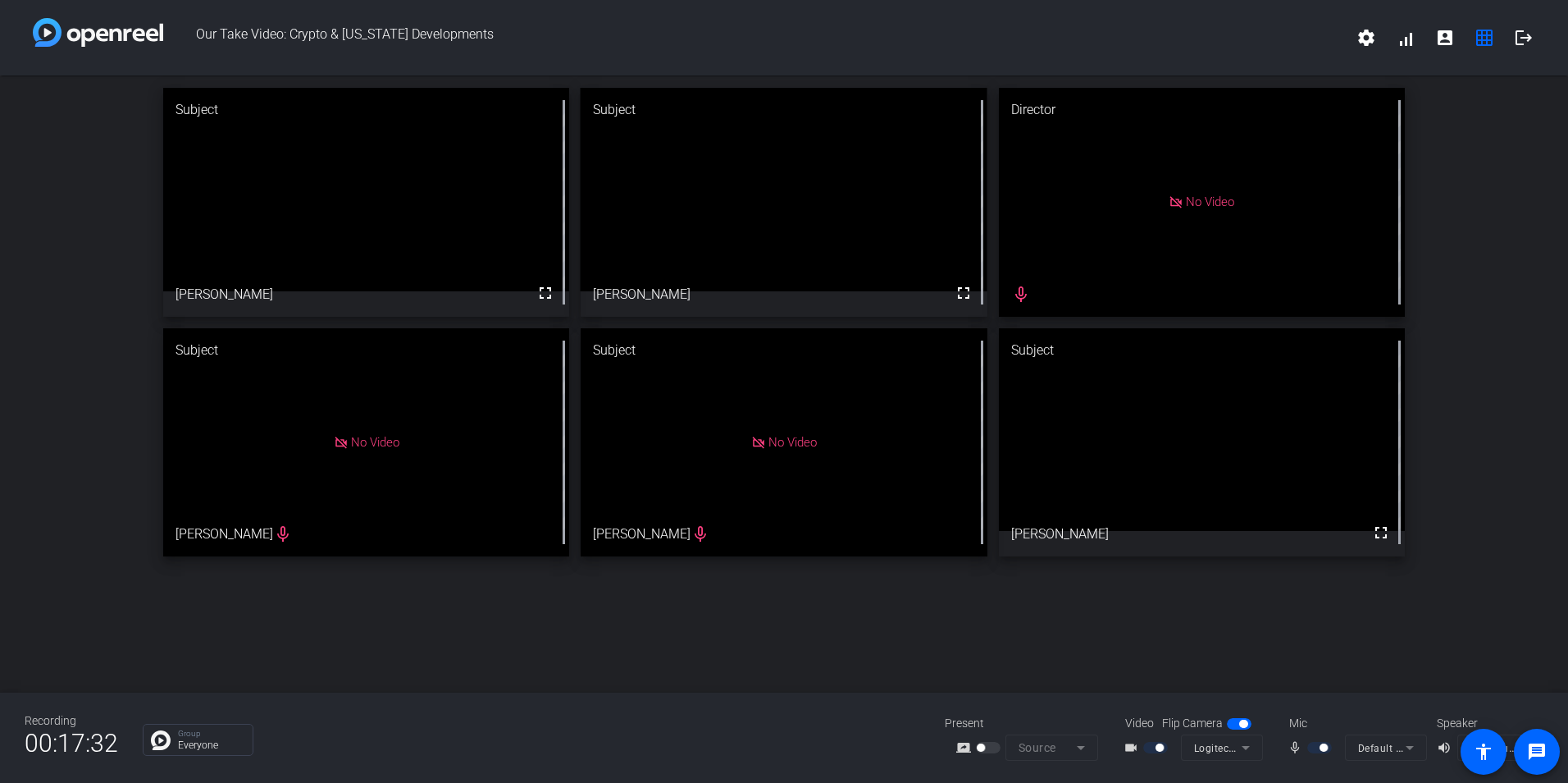
drag, startPoint x: 1149, startPoint y: 477, endPoint x: 730, endPoint y: 223, distance: 490.0
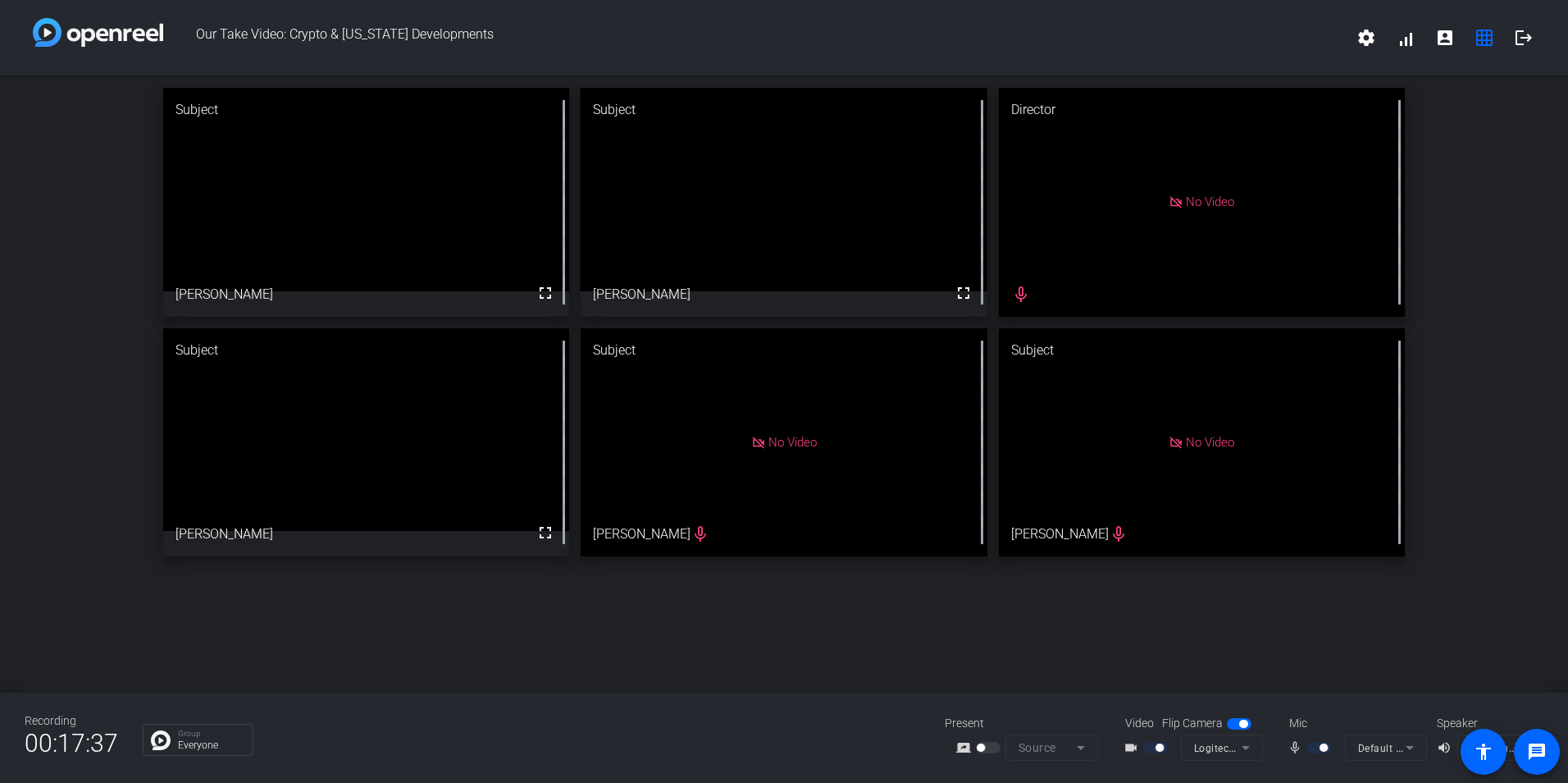
drag, startPoint x: 1169, startPoint y: 493, endPoint x: 394, endPoint y: 474, distance: 775.2
click at [621, 635] on div "Subject fullscreen [PERSON_NAME] Subject fullscreen [PERSON_NAME] Director No V…" at bounding box center [784, 384] width 1568 height 617
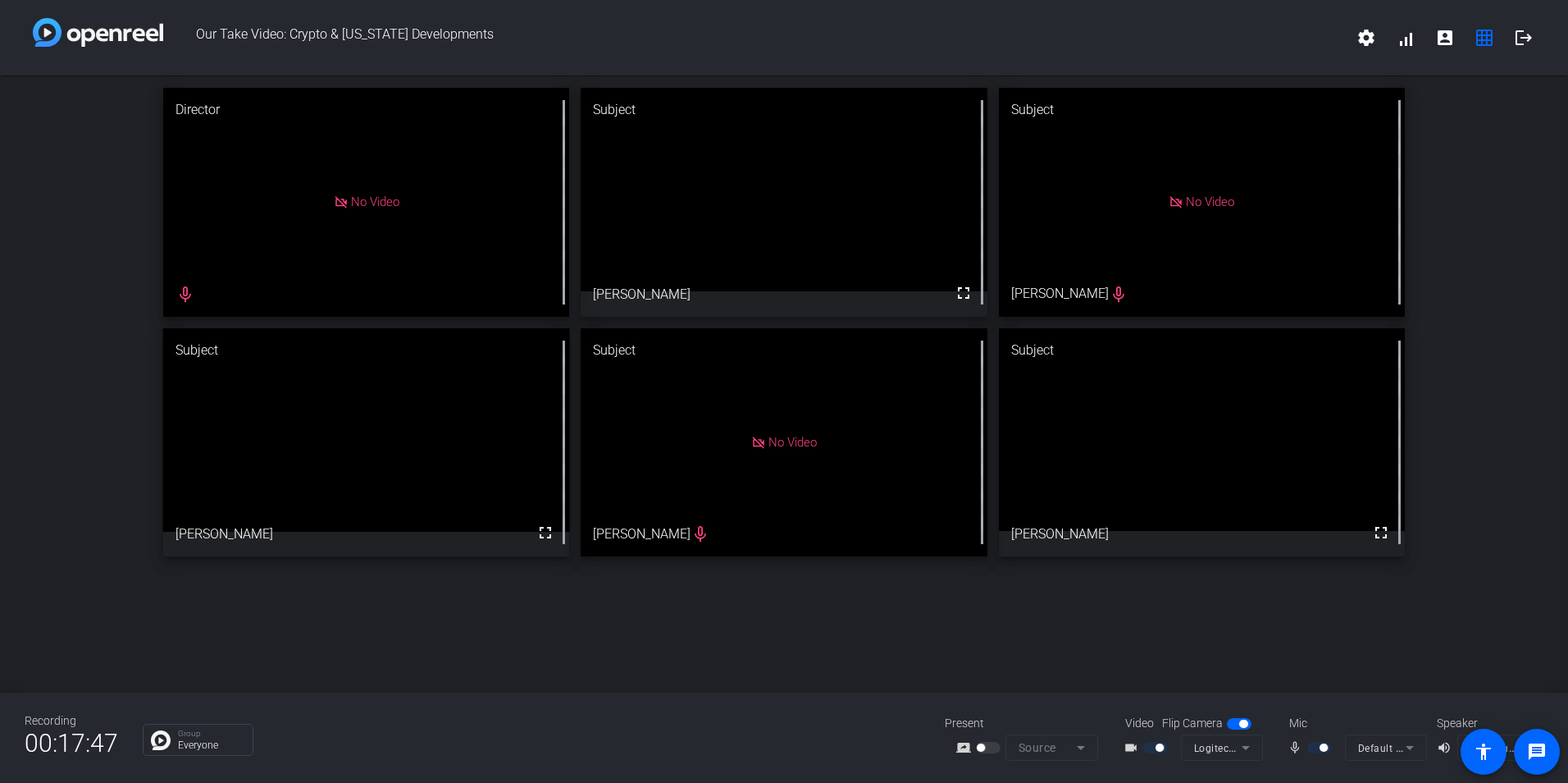
click at [621, 635] on div "Director No Video mic_none Subject fullscreen [PERSON_NAME] Subject No Video [P…" at bounding box center [784, 384] width 1568 height 617
click at [496, 644] on div "Director No Video mic_none Subject fullscreen [PERSON_NAME] Subject No Video [P…" at bounding box center [784, 384] width 1568 height 617
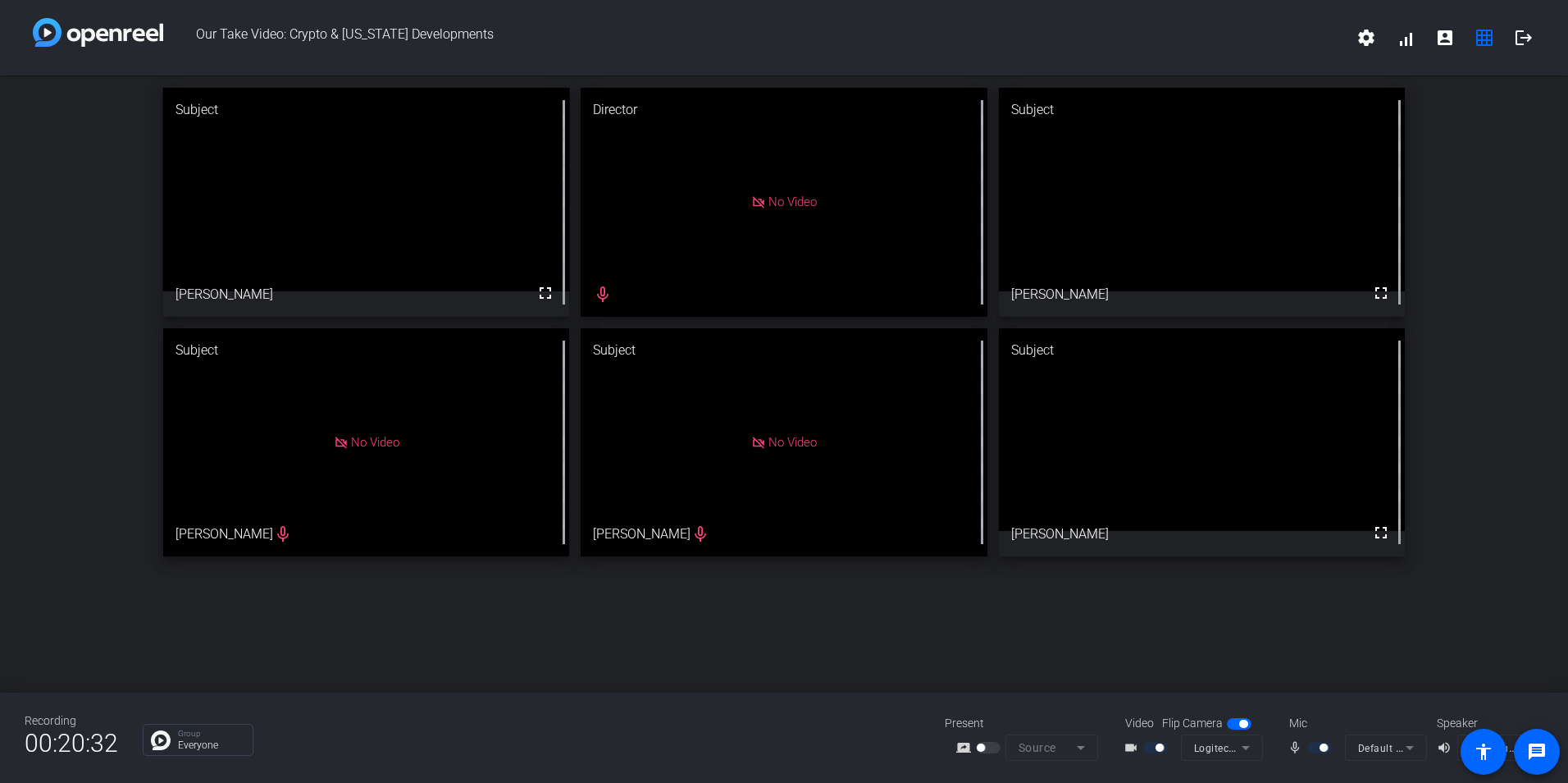
drag, startPoint x: 388, startPoint y: 458, endPoint x: 389, endPoint y: 257, distance: 201.0
click at [556, 646] on div "Subject fullscreen [PERSON_NAME] Director No Video mic_none Subject fullscreen …" at bounding box center [784, 384] width 1568 height 617
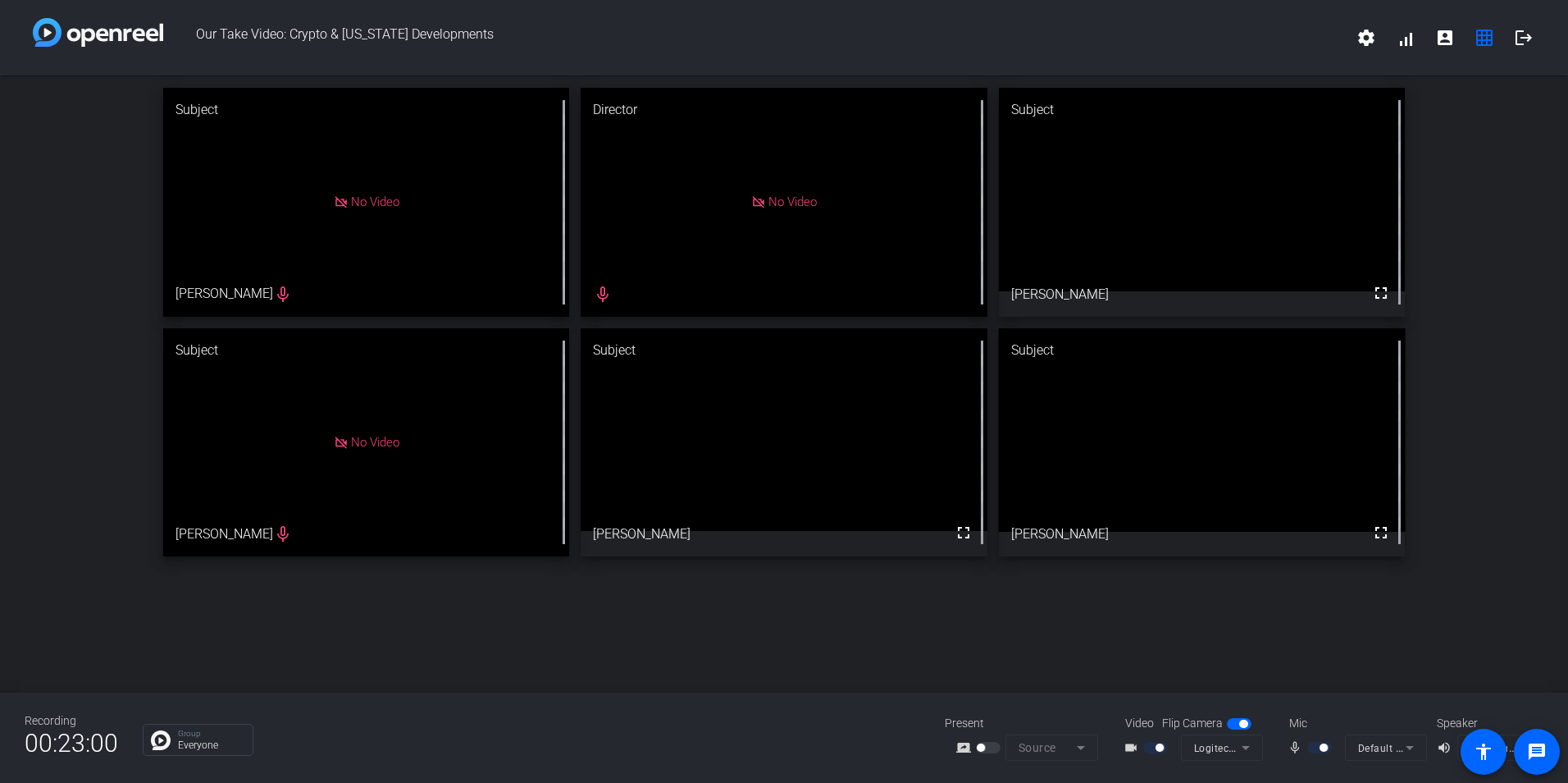
click at [867, 667] on div "Subject No Video [PERSON_NAME] mic_none Director No Video mic_none Subject full…" at bounding box center [784, 384] width 1568 height 617
click at [1014, 653] on div "Subject No Video [PERSON_NAME] mic_none Director No Video mic_none Subject full…" at bounding box center [784, 384] width 1568 height 617
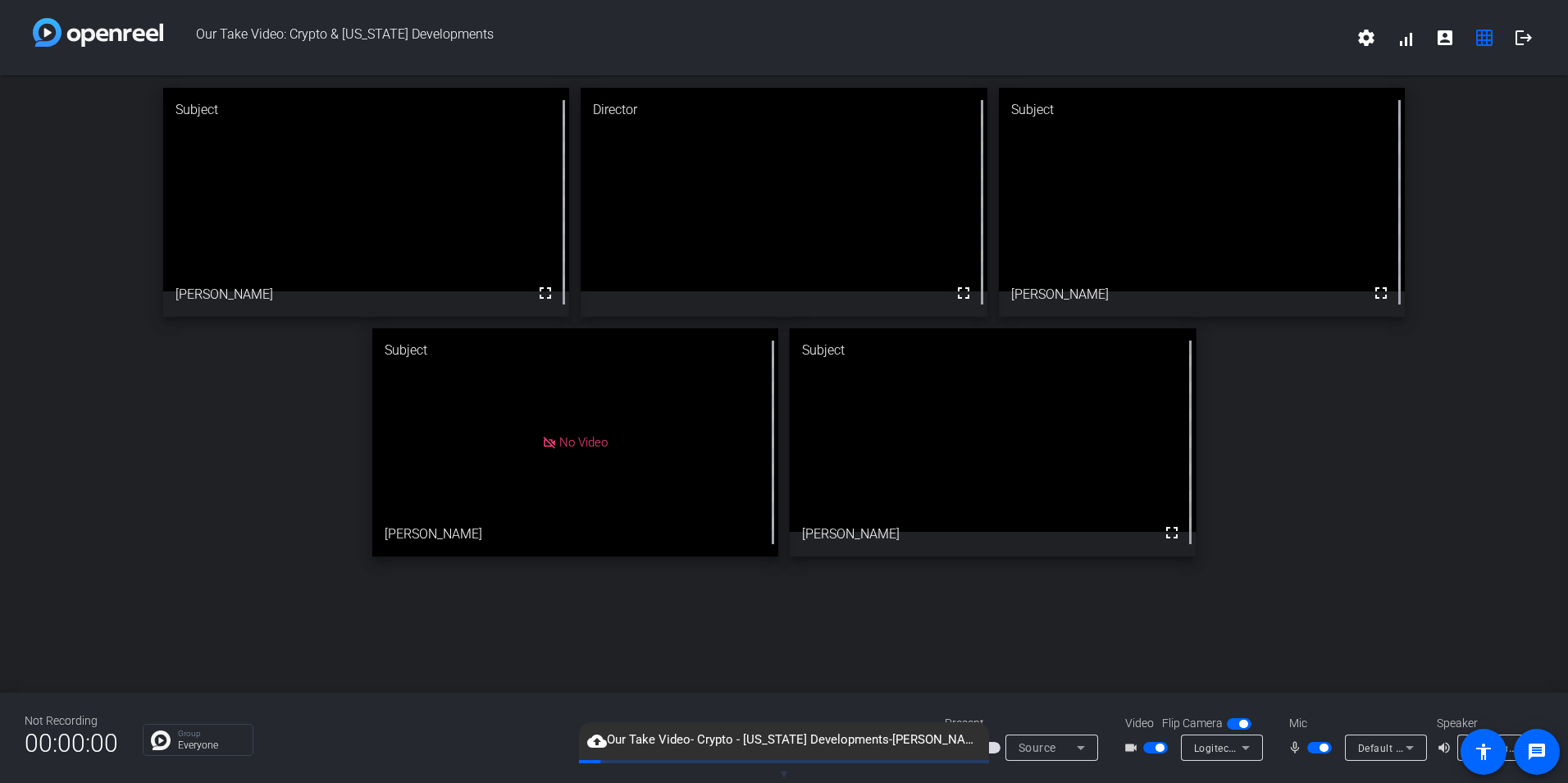
click at [1454, 732] on div "Speaker volume_up Communications - Speakers (DELL Slim Soundbar SB521A) (413c:a…" at bounding box center [1486, 738] width 98 height 46
click at [1443, 749] on mat-icon "volume_up" at bounding box center [1447, 748] width 20 height 20
click at [1446, 756] on mat-icon "volume_up" at bounding box center [1447, 748] width 20 height 20
click at [1499, 525] on div "Subject fullscreen [PERSON_NAME] Director fullscreen Subject fullscreen [PERSON…" at bounding box center [784, 322] width 1568 height 493
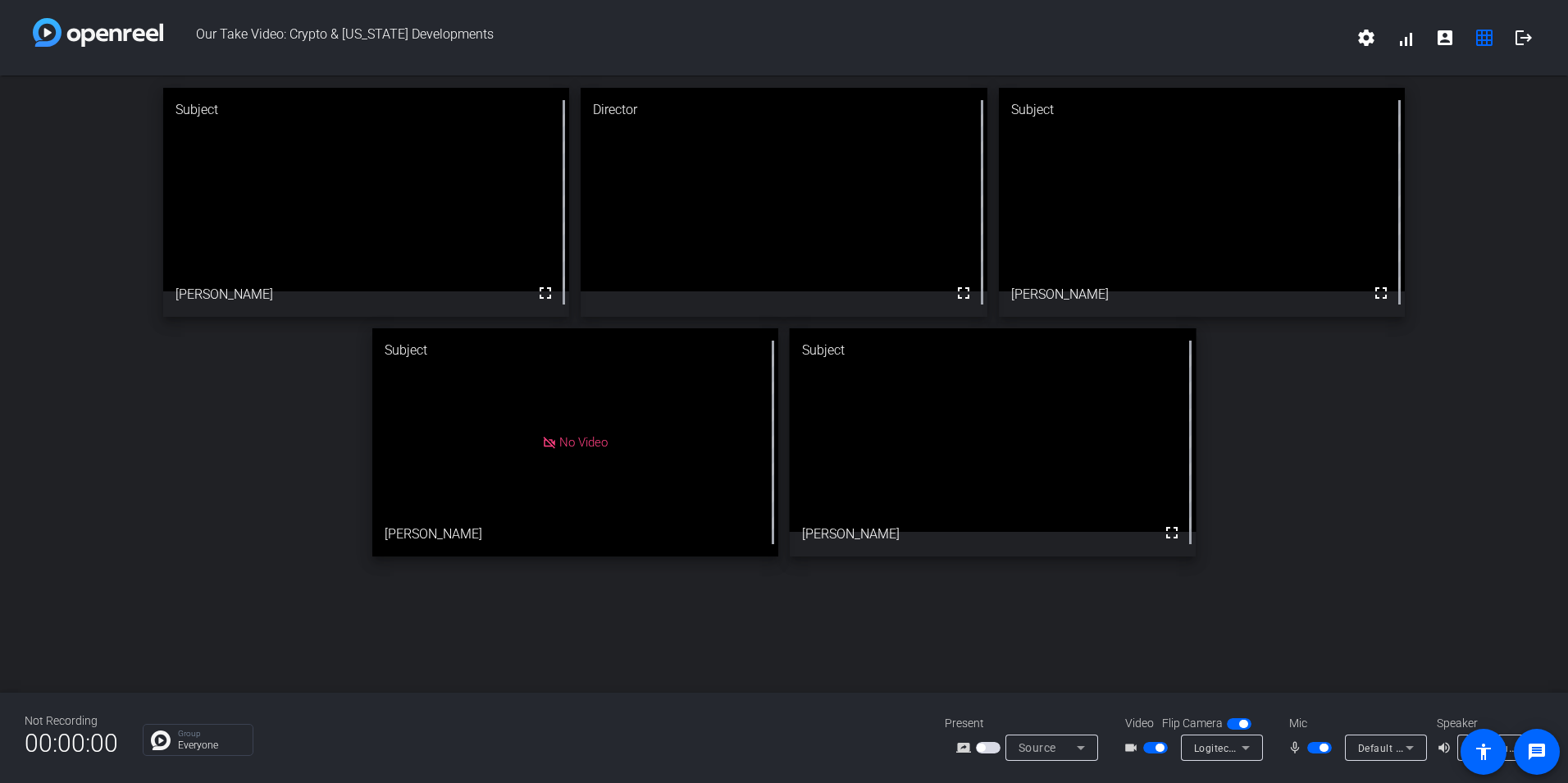
click at [1365, 500] on div "Subject fullscreen [PERSON_NAME] Director fullscreen Subject fullscreen [PERSON…" at bounding box center [784, 322] width 1568 height 493
click at [1428, 481] on div "Subject fullscreen [PERSON_NAME] Director fullscreen Subject fullscreen [PERSON…" at bounding box center [784, 322] width 1568 height 493
click at [1441, 744] on mat-icon "volume_up" at bounding box center [1447, 748] width 20 height 20
click at [1447, 754] on mat-icon "volume_up" at bounding box center [1447, 748] width 20 height 20
click at [1293, 511] on div "Subject fullscreen [PERSON_NAME] Director fullscreen Subject fullscreen [PERSON…" at bounding box center [784, 322] width 1568 height 493
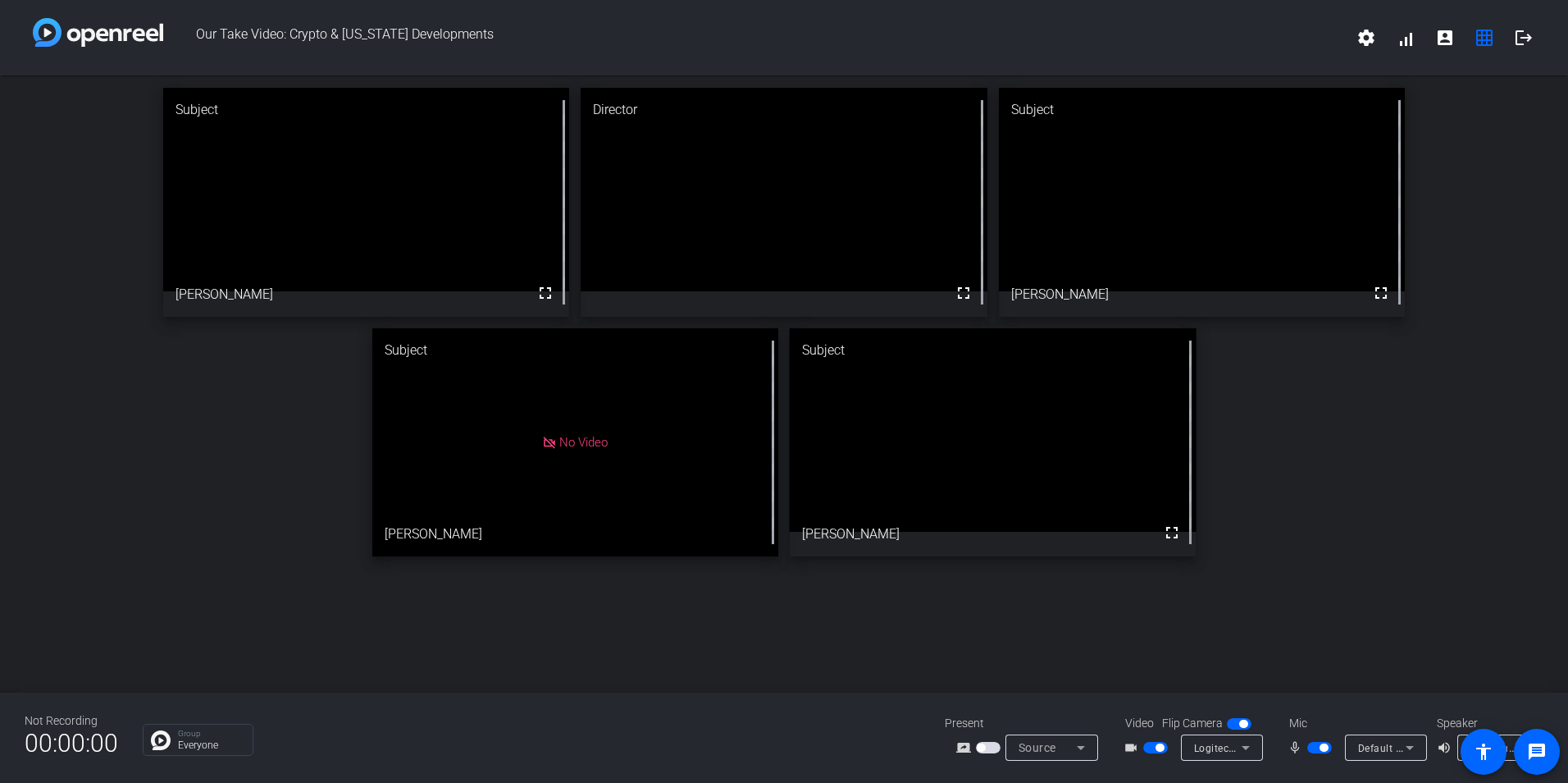
click at [1282, 517] on div "Subject fullscreen [PERSON_NAME] Director fullscreen Subject fullscreen [PERSON…" at bounding box center [784, 322] width 1568 height 493
click at [1280, 518] on div "Subject fullscreen [PERSON_NAME] Director fullscreen Subject fullscreen [PERSON…" at bounding box center [784, 322] width 1568 height 493
click at [1270, 593] on div "Subject fullscreen [PERSON_NAME] Director fullscreen Subject fullscreen [PERSON…" at bounding box center [784, 384] width 1568 height 617
click at [1303, 552] on div "Subject fullscreen [PERSON_NAME] Director fullscreen Subject fullscreen [PERSON…" at bounding box center [784, 322] width 1568 height 493
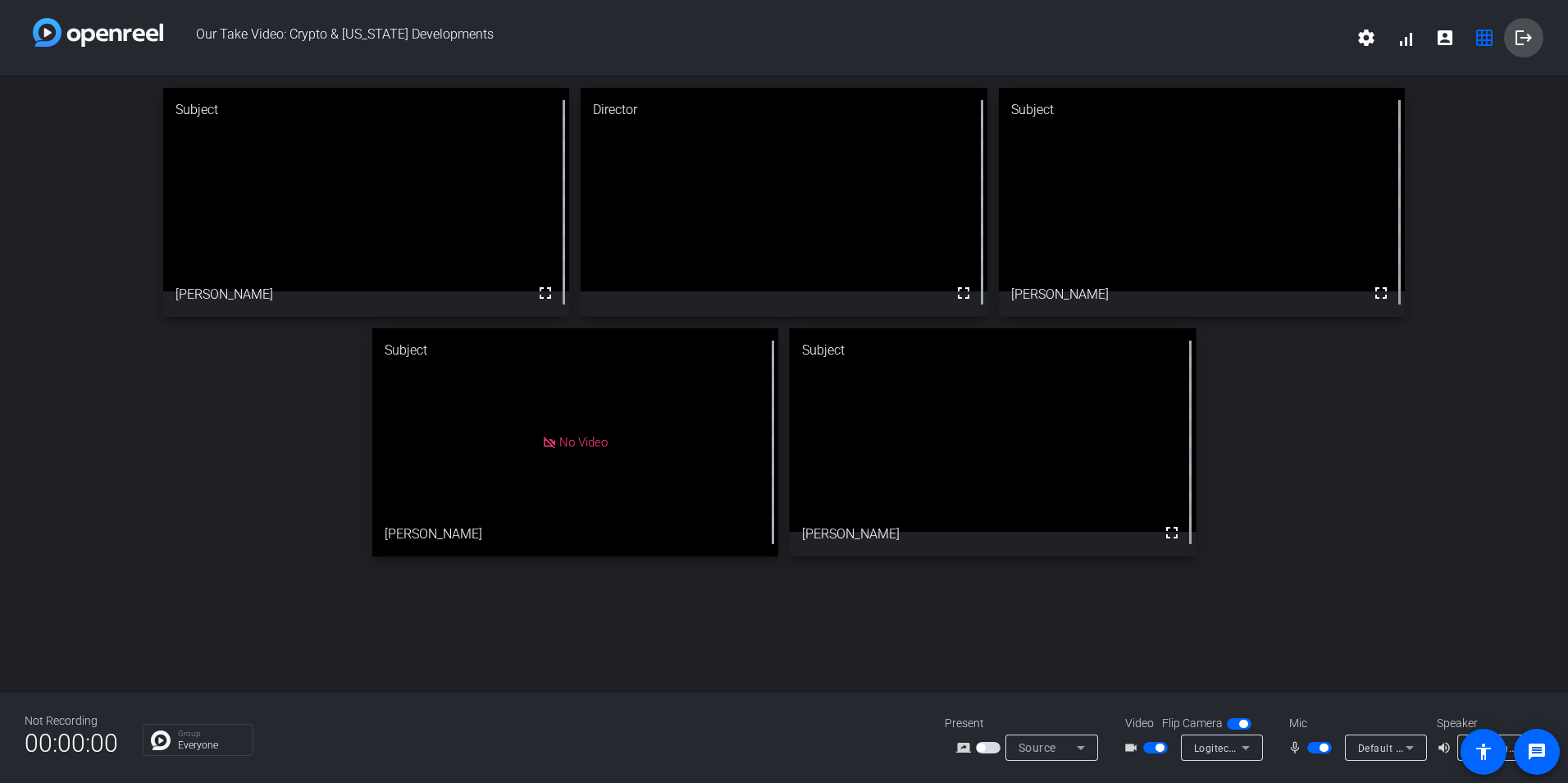
click at [1523, 36] on mat-icon "logout" at bounding box center [1524, 37] width 20 height 20
